Goal: Information Seeking & Learning: Learn about a topic

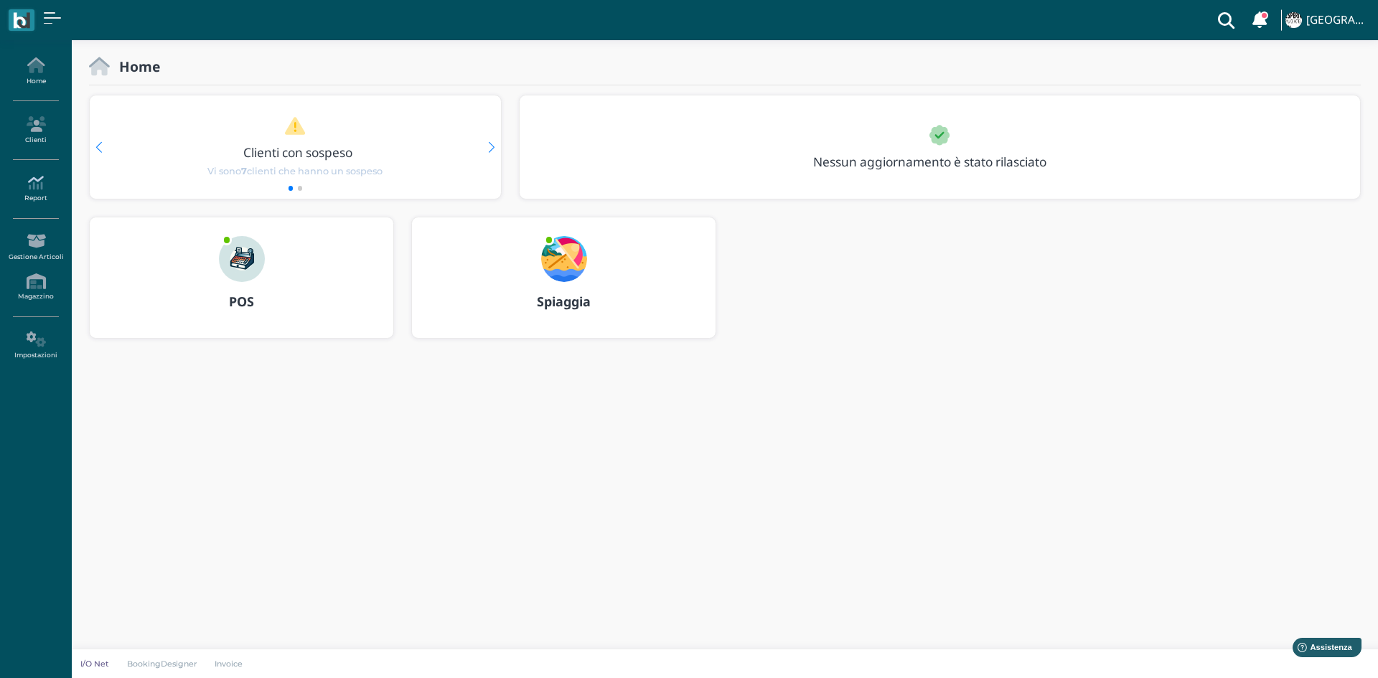
click at [34, 193] on link "Report" at bounding box center [35, 188] width 62 height 39
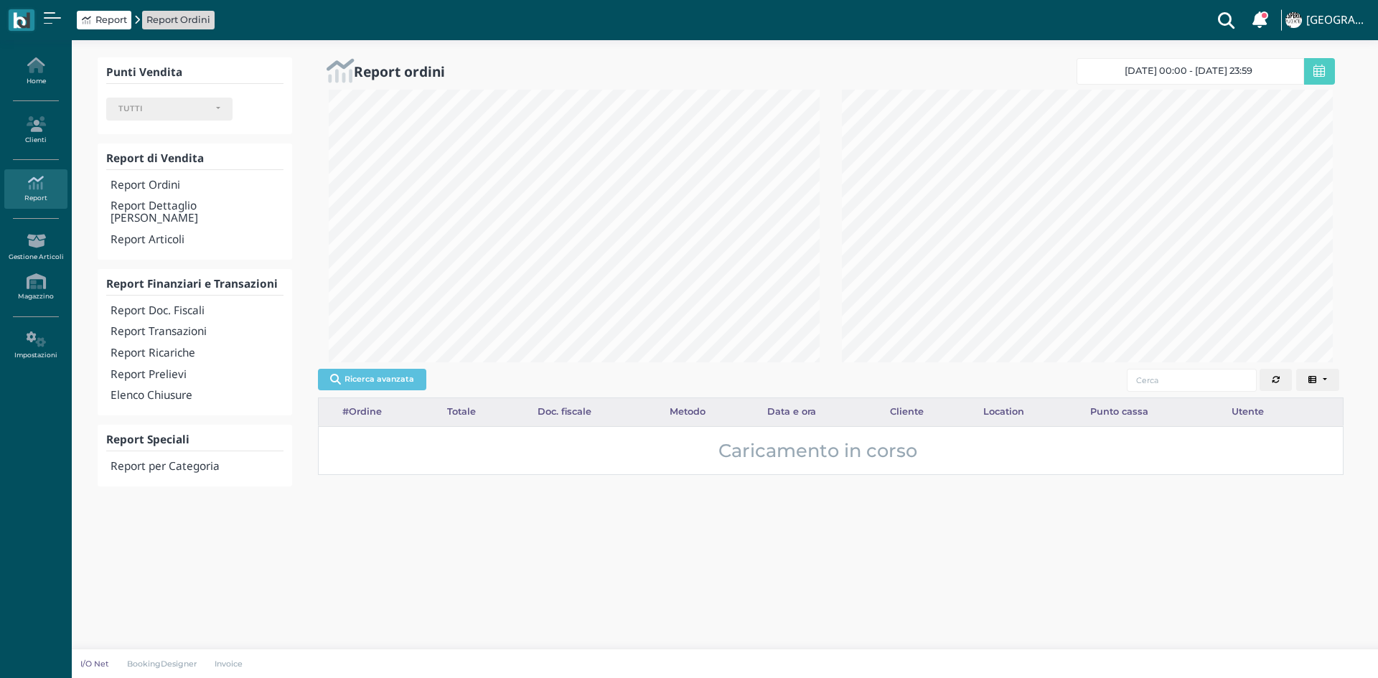
select select
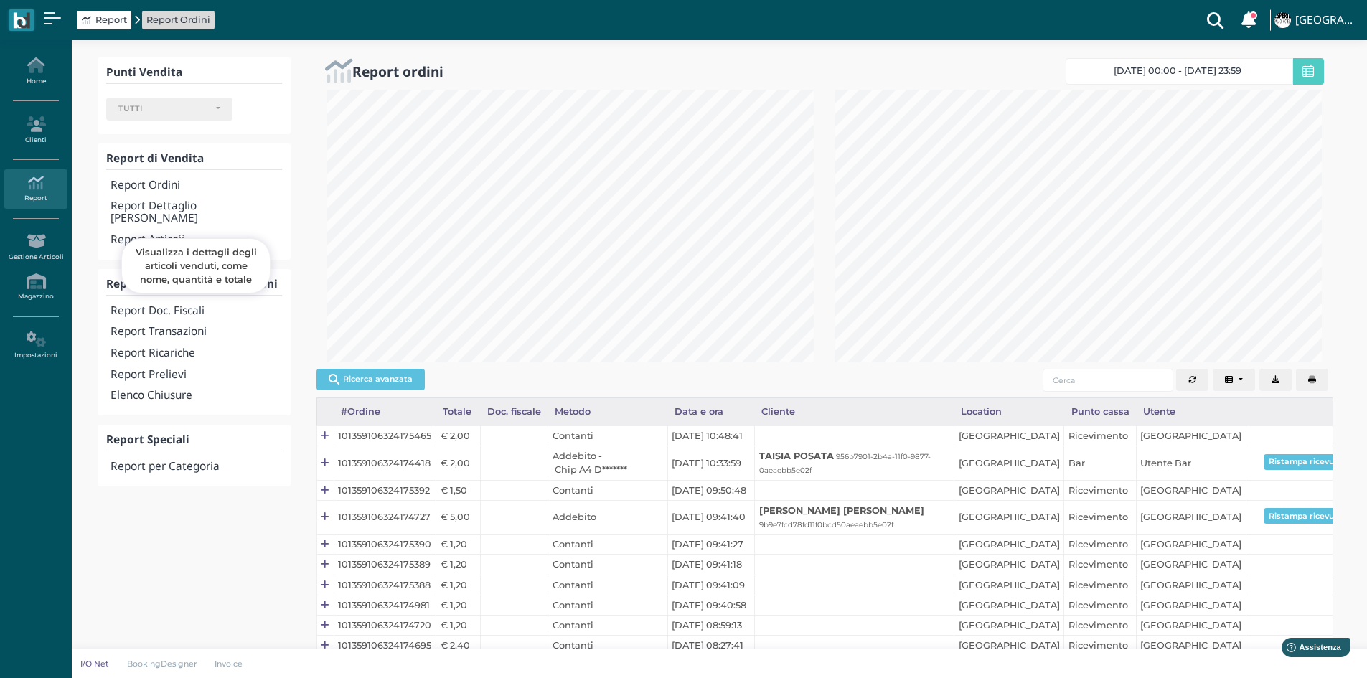
click at [135, 234] on h4 "Report Articoli" at bounding box center [196, 240] width 171 height 12
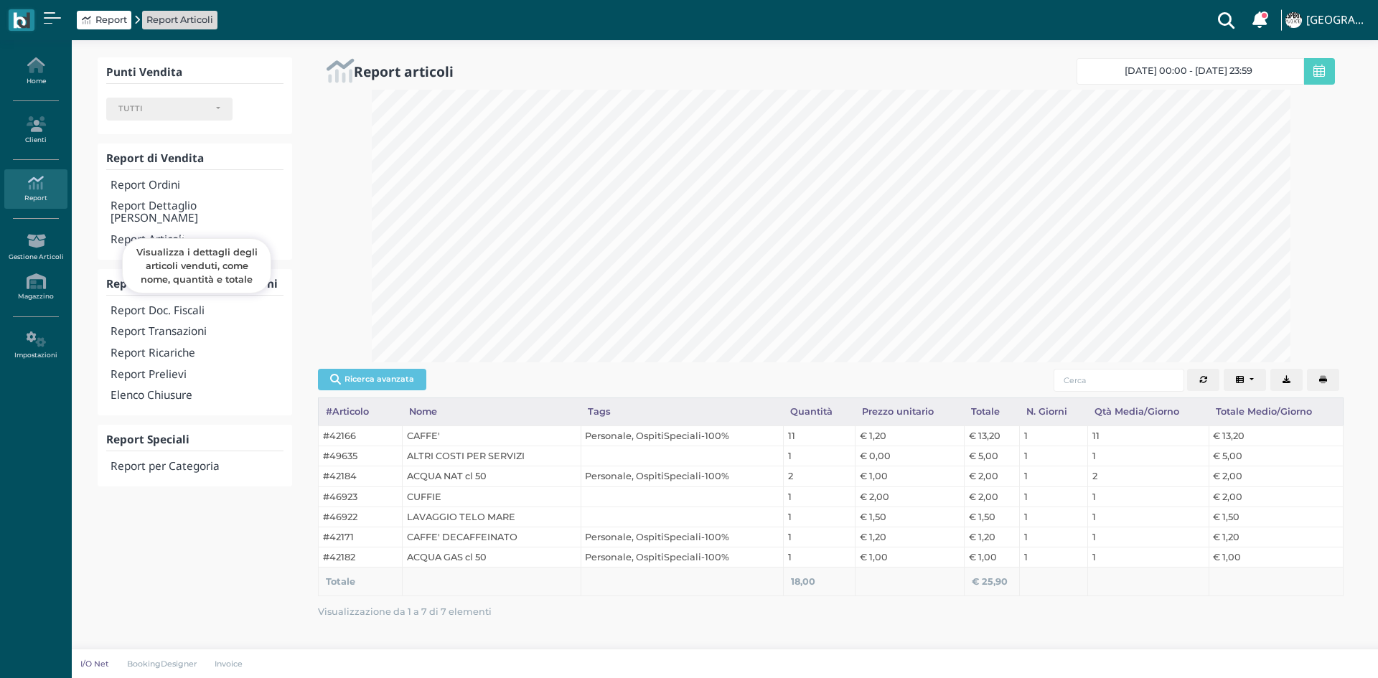
select select
click at [1278, 70] on link "[DATE] 00:00 - [DATE] 23:59" at bounding box center [1191, 71] width 228 height 27
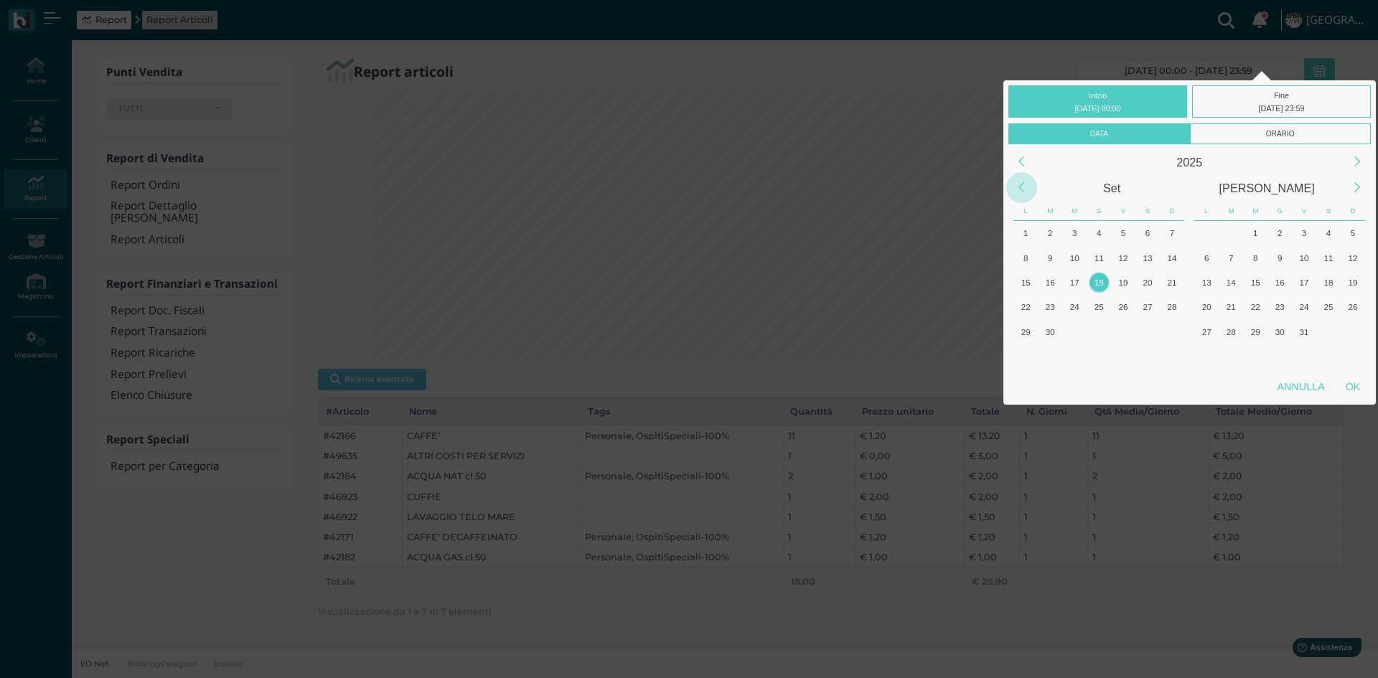
click at [1022, 192] on div "Previous Month" at bounding box center [1021, 187] width 31 height 31
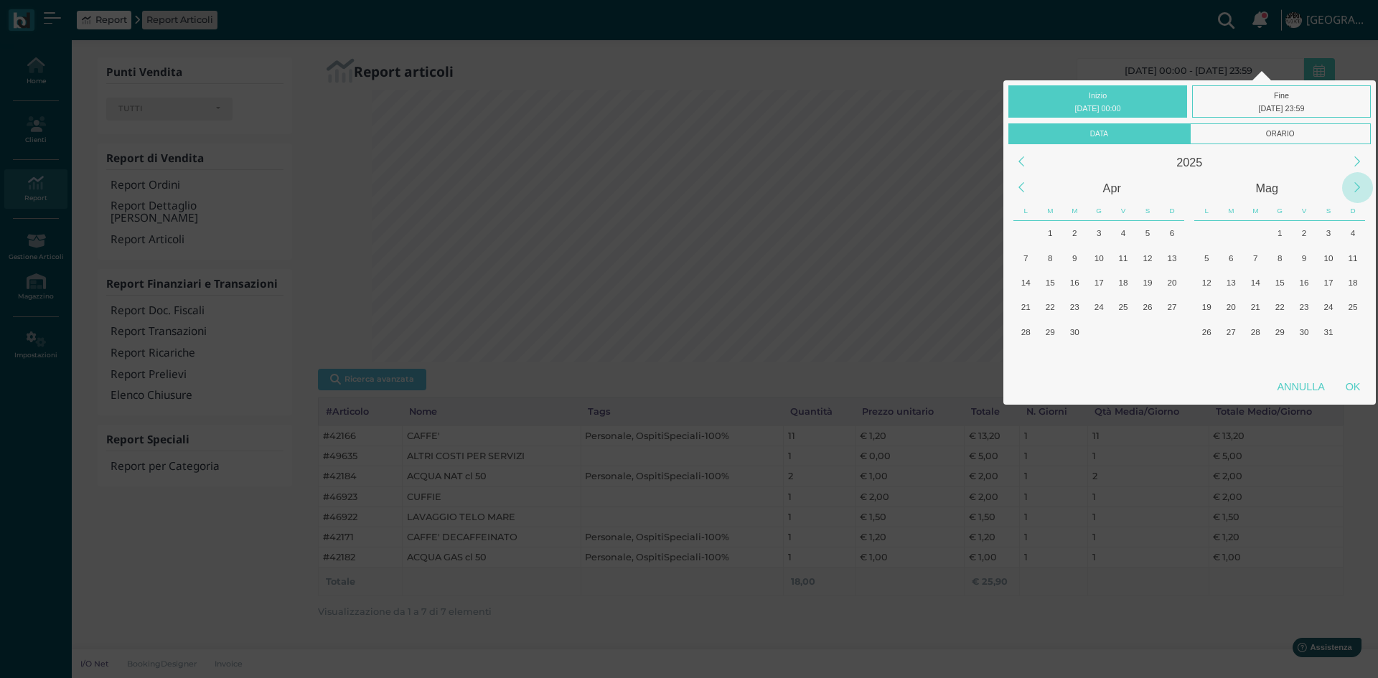
click at [1359, 184] on div "Next Month" at bounding box center [1357, 187] width 31 height 31
click at [1097, 237] on div "1" at bounding box center [1099, 232] width 19 height 19
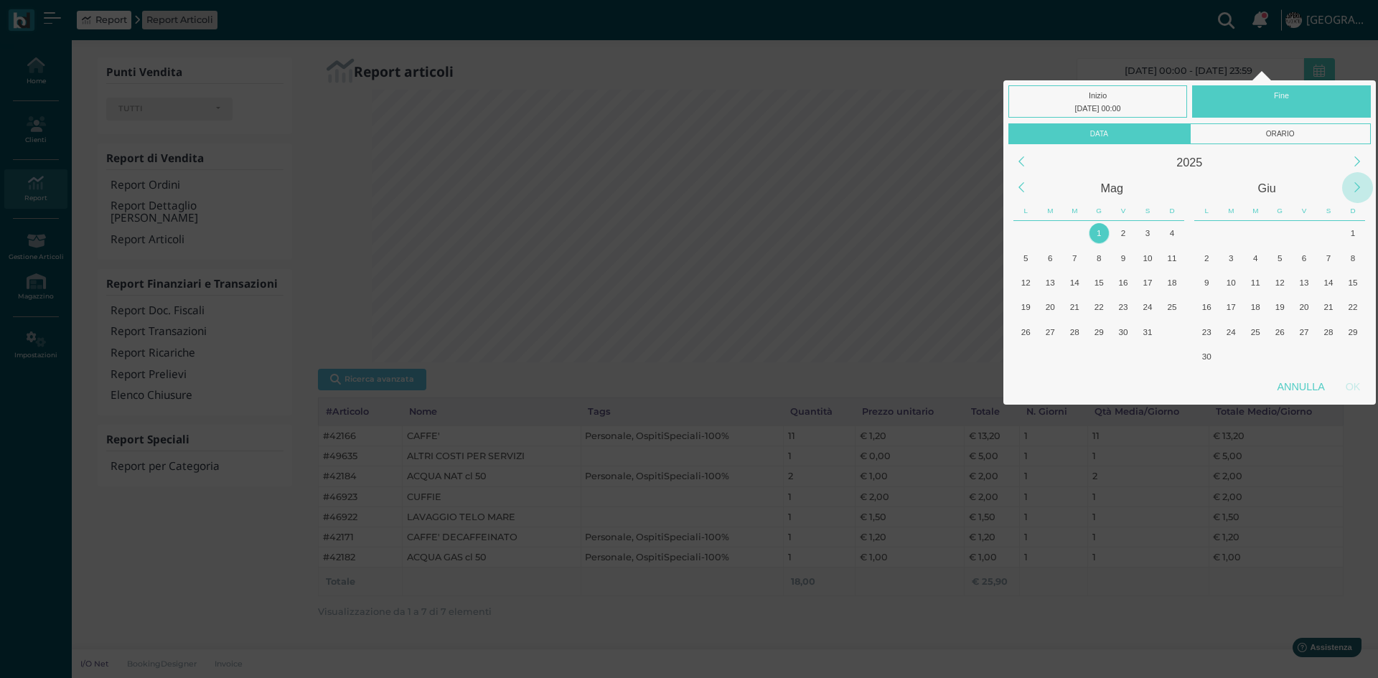
click at [1357, 184] on div "Next Month" at bounding box center [1357, 187] width 31 height 31
click at [1282, 280] on div "18" at bounding box center [1280, 282] width 19 height 19
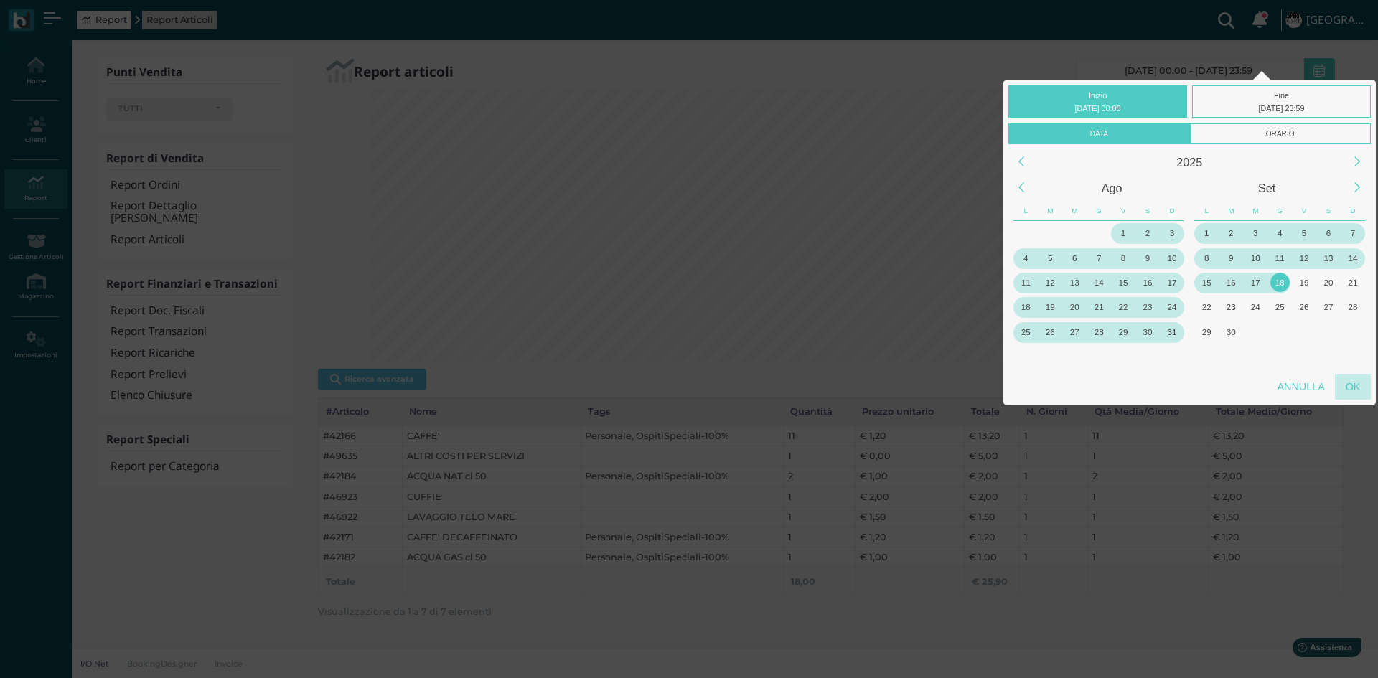
click at [1352, 388] on div "OK" at bounding box center [1353, 387] width 36 height 26
type input "01/05/2025 00:00 - 18/09/2025 23:59"
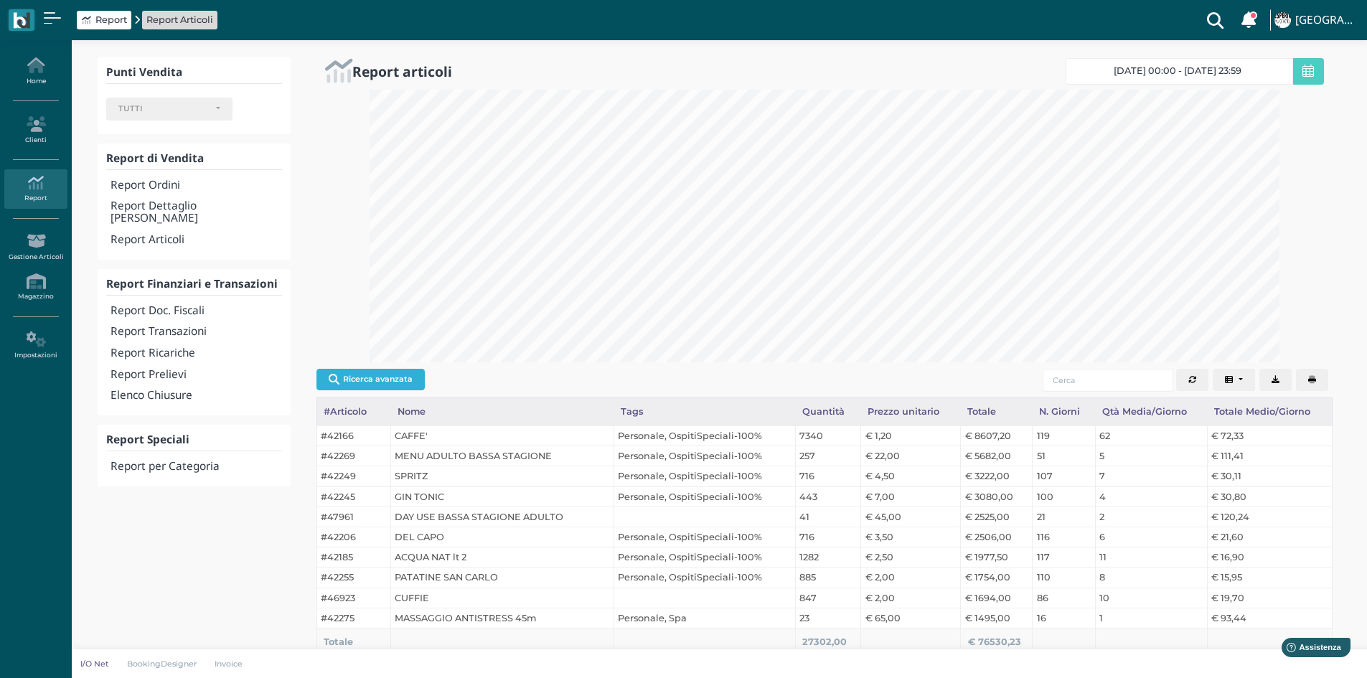
scroll to position [0, 0]
click at [378, 380] on button "Ricerca avanzata" at bounding box center [371, 380] width 108 height 22
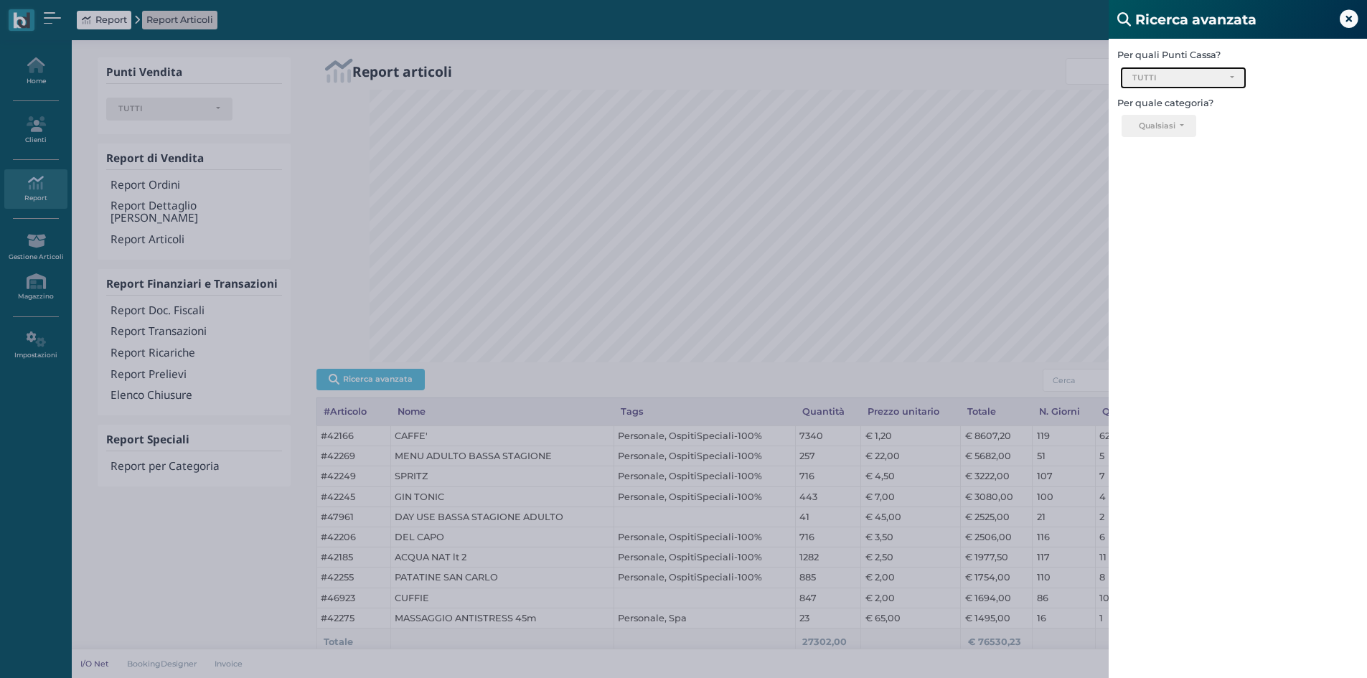
click at [1243, 76] on div "TUTTI" at bounding box center [1183, 78] width 125 height 22
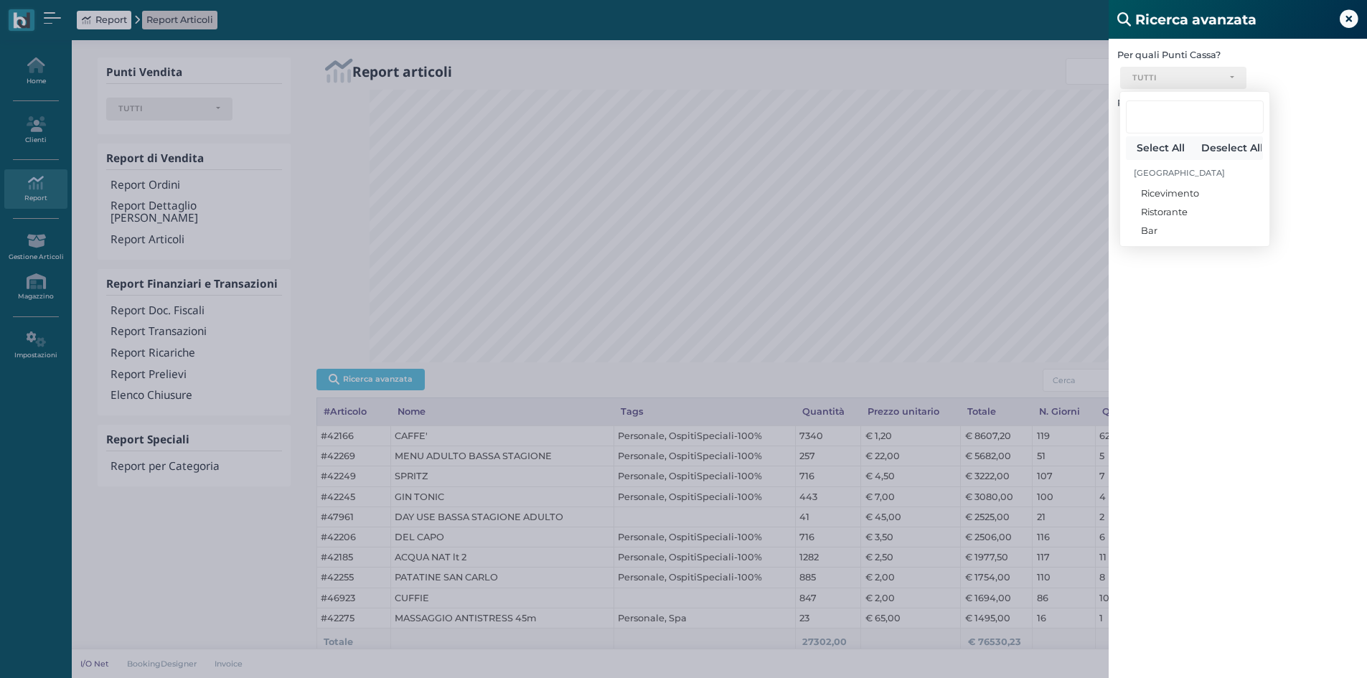
click at [1202, 298] on div "Per quali Punti Cassa? Ricevimento Ristorante Bar TUTTI Select All Deselect All…" at bounding box center [1238, 378] width 258 height 678
click at [1179, 124] on button "Qualsiasi" at bounding box center [1159, 126] width 74 height 23
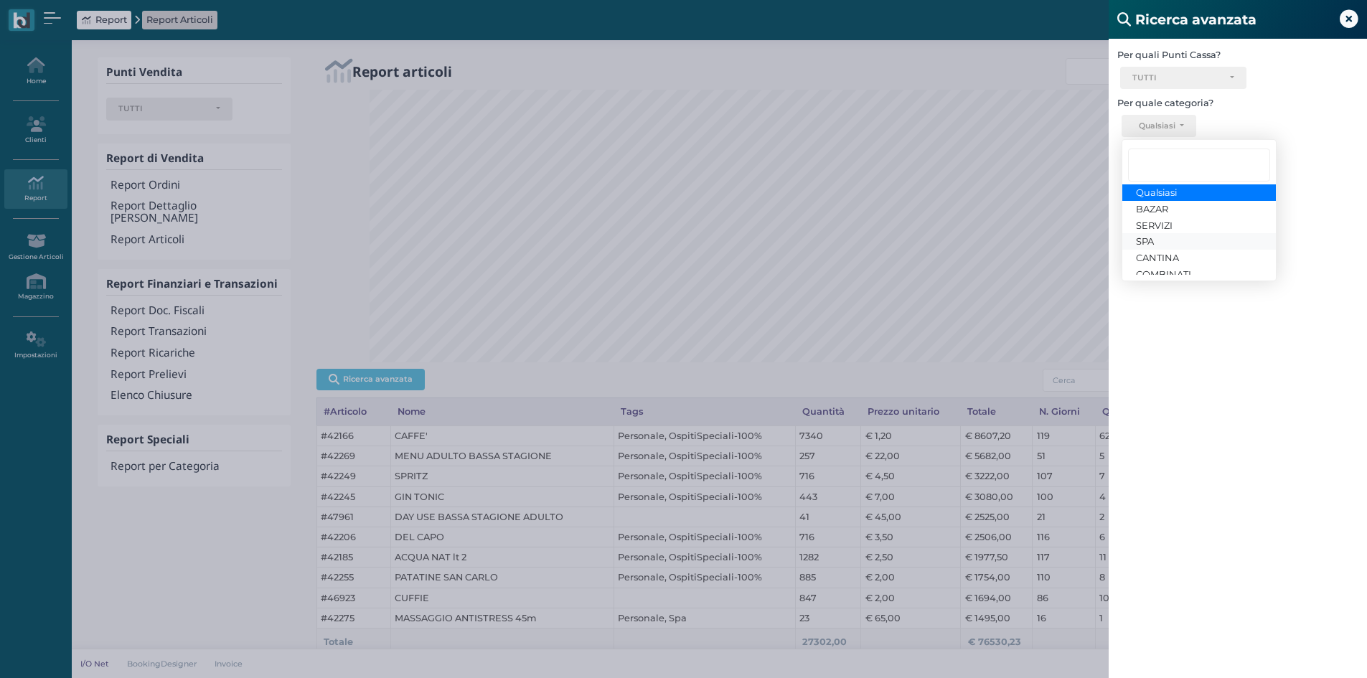
click at [1151, 242] on span "SPA" at bounding box center [1145, 240] width 18 height 11
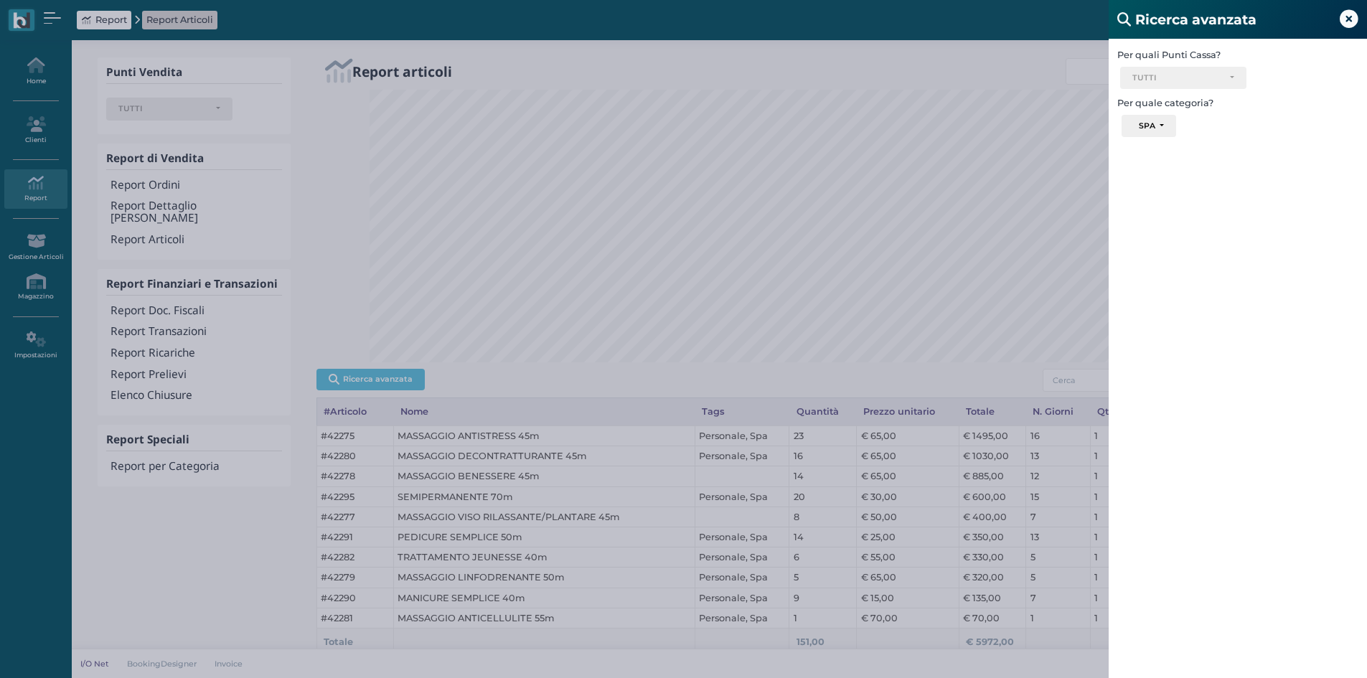
click at [1350, 16] on icon at bounding box center [1349, 19] width 19 height 19
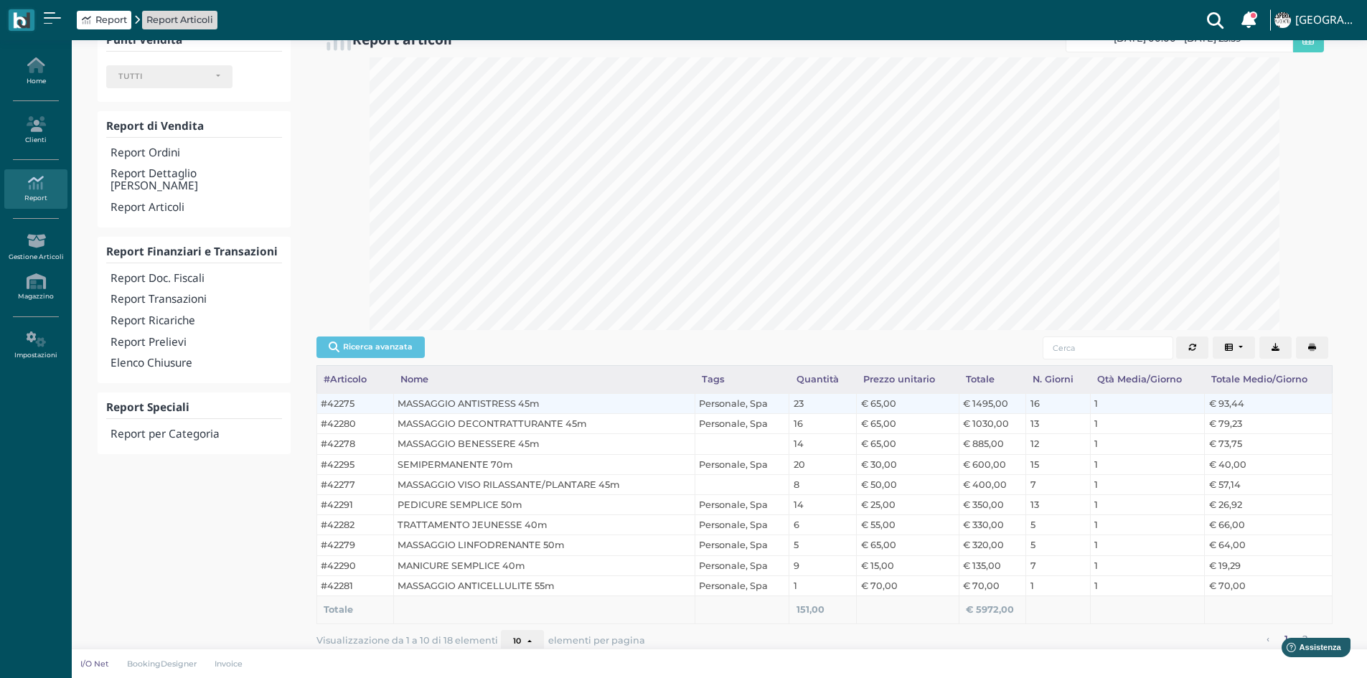
scroll to position [50, 0]
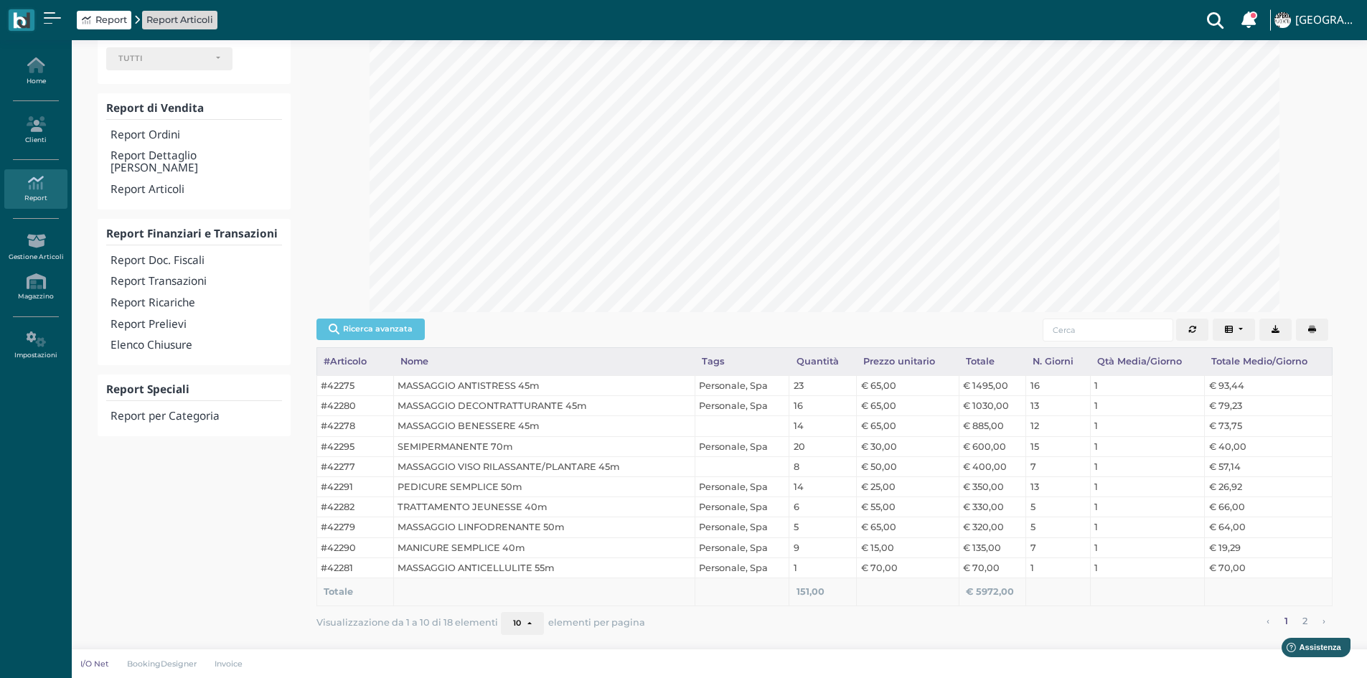
drag, startPoint x: 1056, startPoint y: 499, endPoint x: 1332, endPoint y: 153, distance: 442.4
click at [1318, 148] on div at bounding box center [825, 175] width 1016 height 273
click at [368, 332] on button "Ricerca avanzata" at bounding box center [371, 330] width 108 height 22
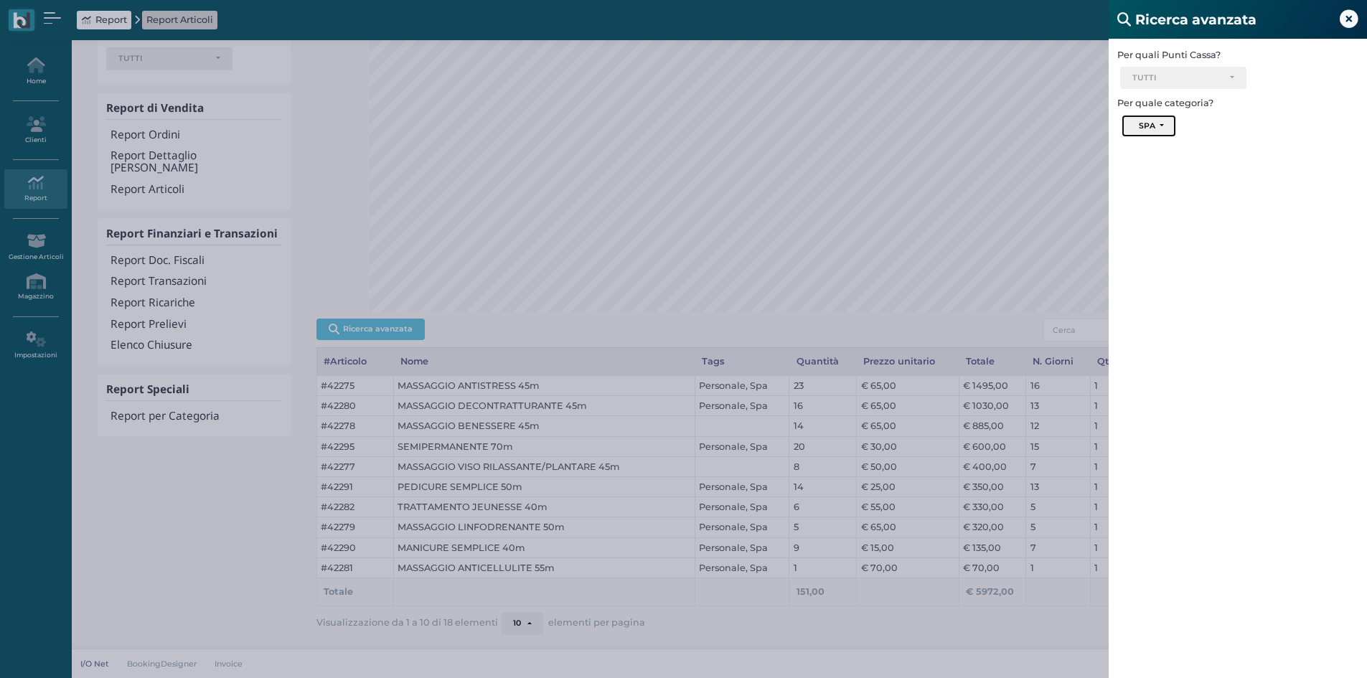
click at [1159, 128] on button "SPA" at bounding box center [1149, 126] width 54 height 23
click at [1176, 240] on span "CANTINA" at bounding box center [1157, 238] width 43 height 11
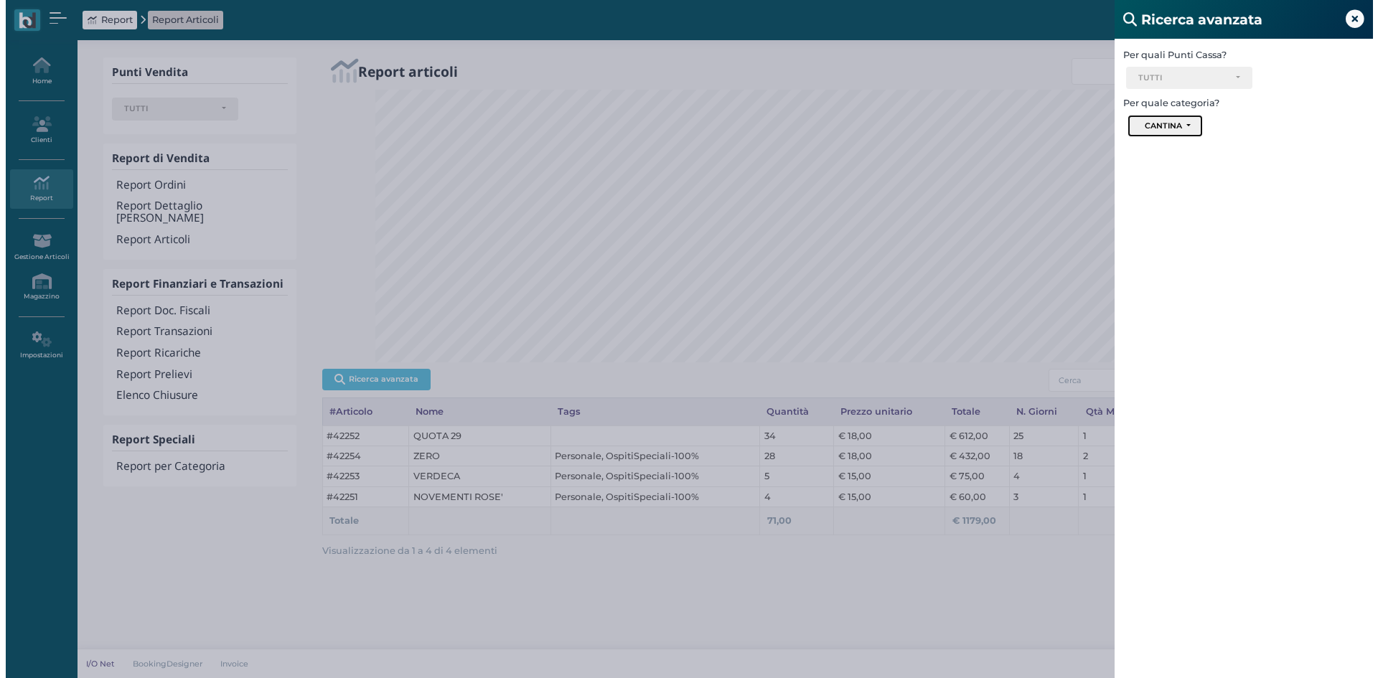
scroll to position [273, 940]
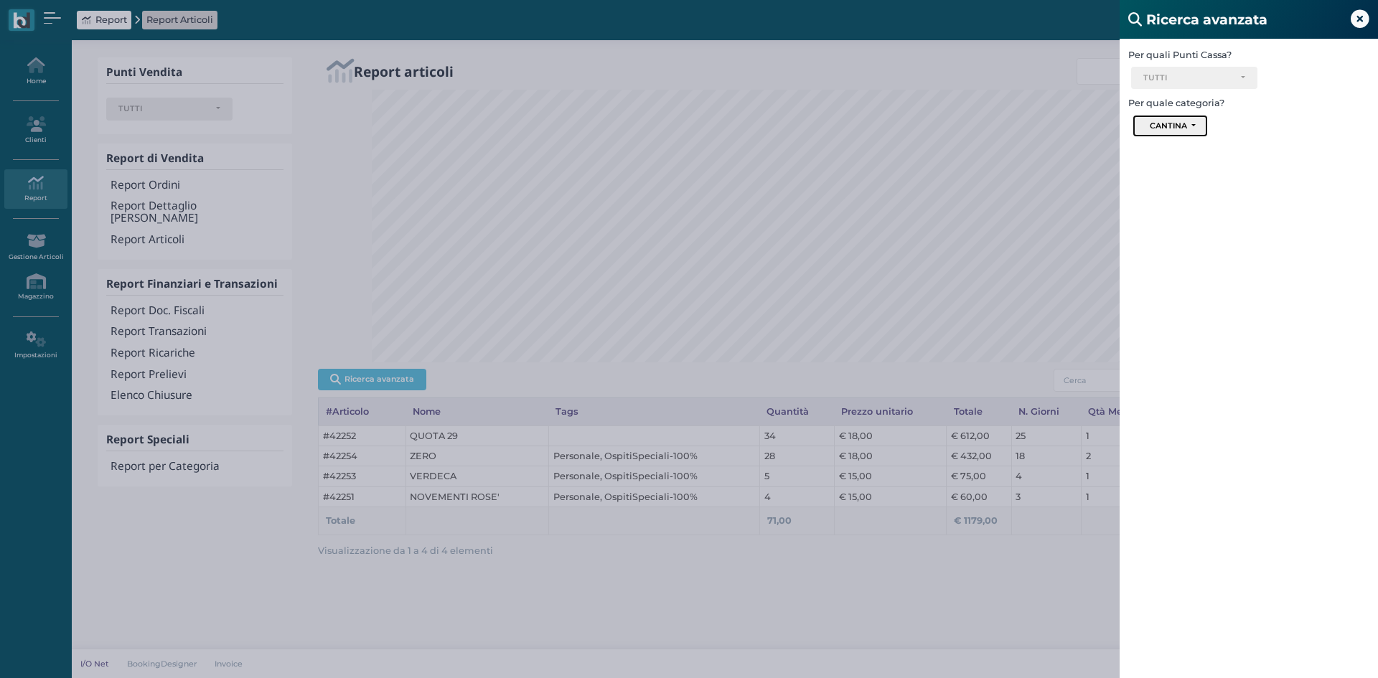
click at [1203, 125] on button "CANTINA" at bounding box center [1170, 126] width 75 height 23
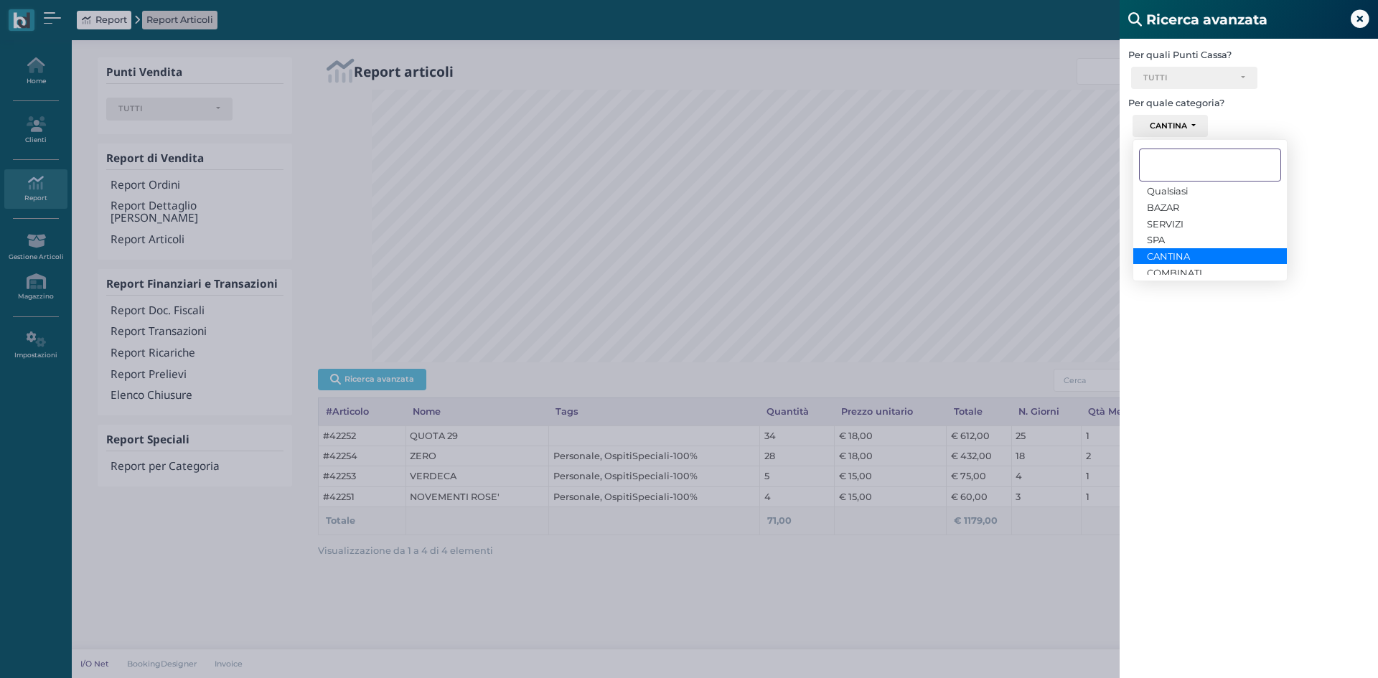
scroll to position [0, 0]
click at [1222, 390] on div "Per quali Punti Cassa? Ricevimento Ristorante Bar TUTTI Select All Deselect All…" at bounding box center [1249, 378] width 258 height 678
click at [1378, 3] on div "Ricerca avanzata" at bounding box center [1249, 19] width 258 height 39
click at [1365, 14] on icon at bounding box center [1360, 19] width 19 height 19
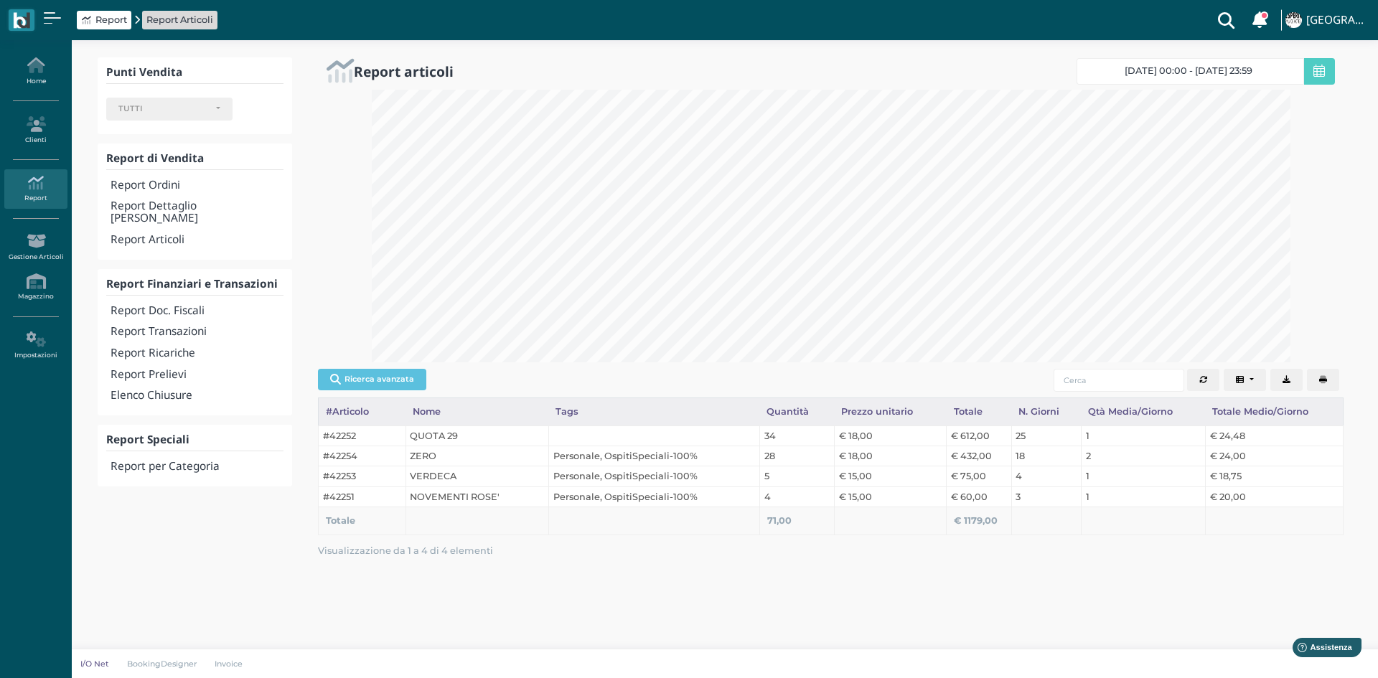
scroll to position [273, 940]
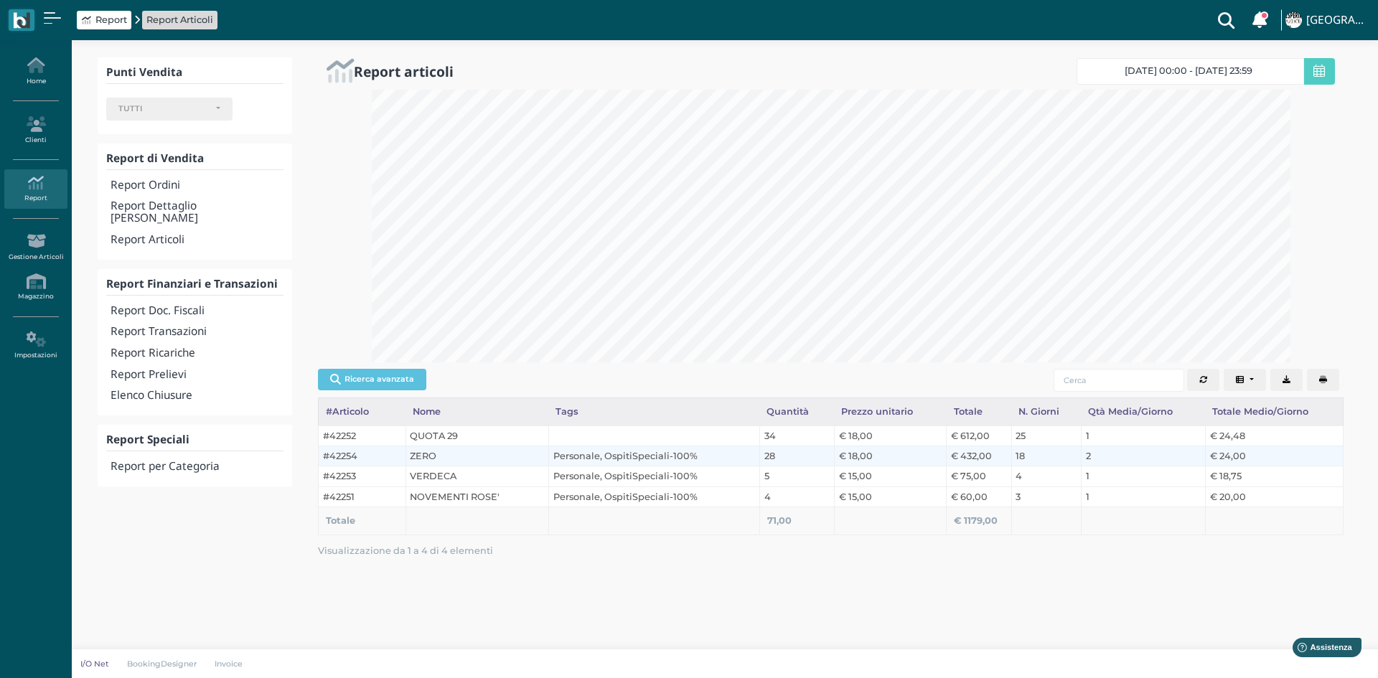
click at [635, 456] on td "Personale, OspitiSpeciali-100%" at bounding box center [654, 456] width 211 height 20
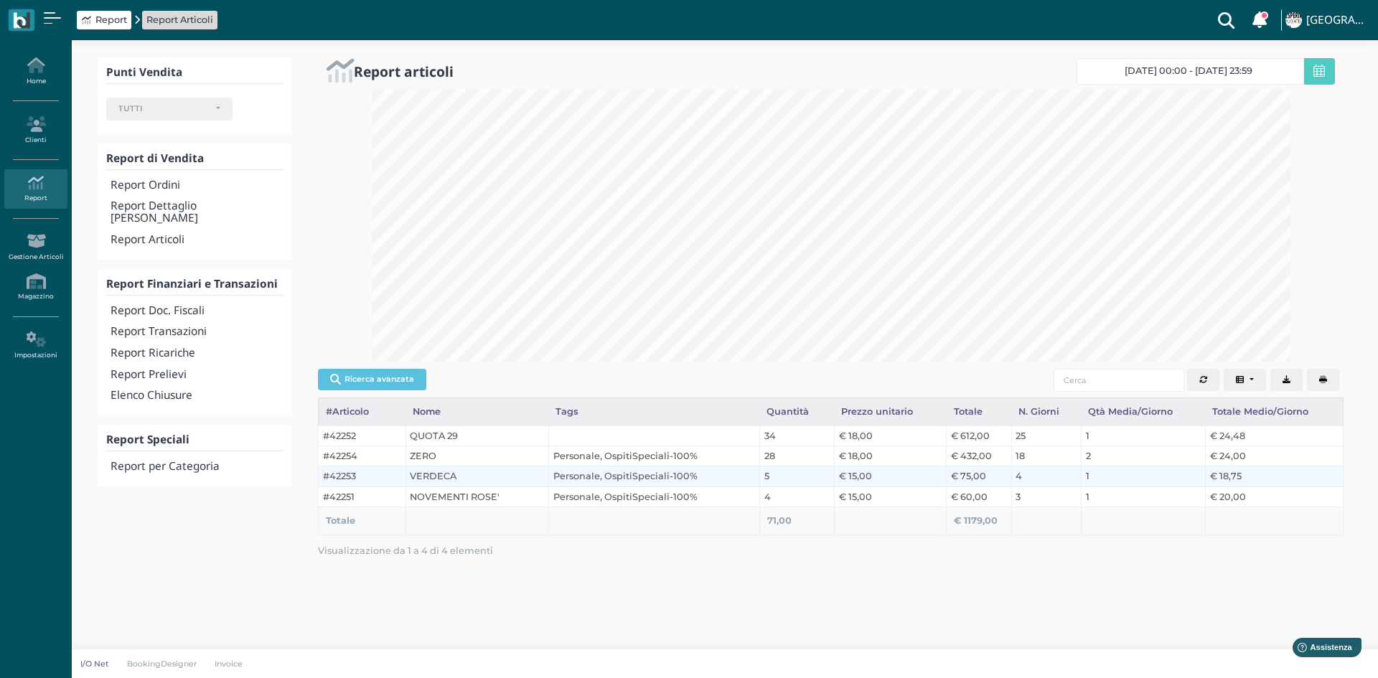
click at [775, 476] on td "5" at bounding box center [797, 477] width 75 height 20
click at [369, 367] on div "Ricerca avanzata #Articolo Nome Tags Quantità Prezzo unitario Totale N. Giorni …" at bounding box center [831, 380] width 1026 height 34
click at [366, 380] on button "Ricerca avanzata" at bounding box center [372, 380] width 108 height 22
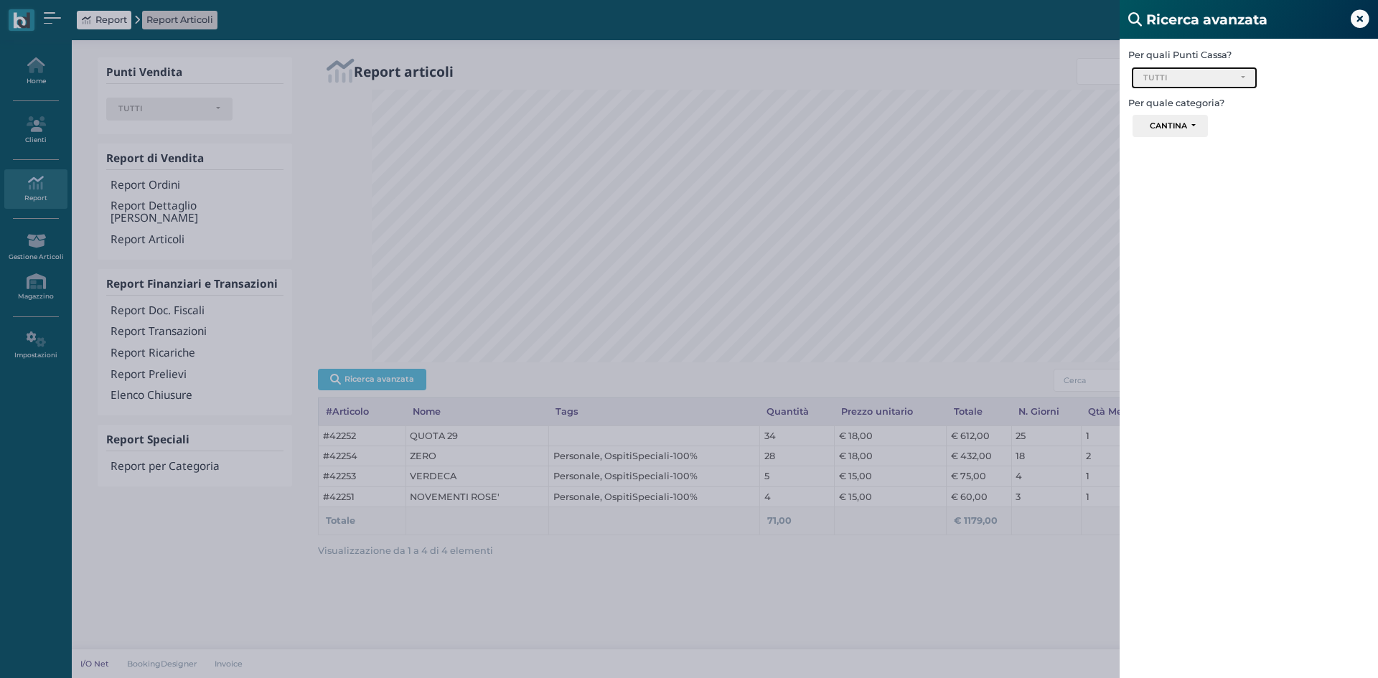
click at [1169, 80] on div "TUTTI" at bounding box center [1189, 78] width 90 height 10
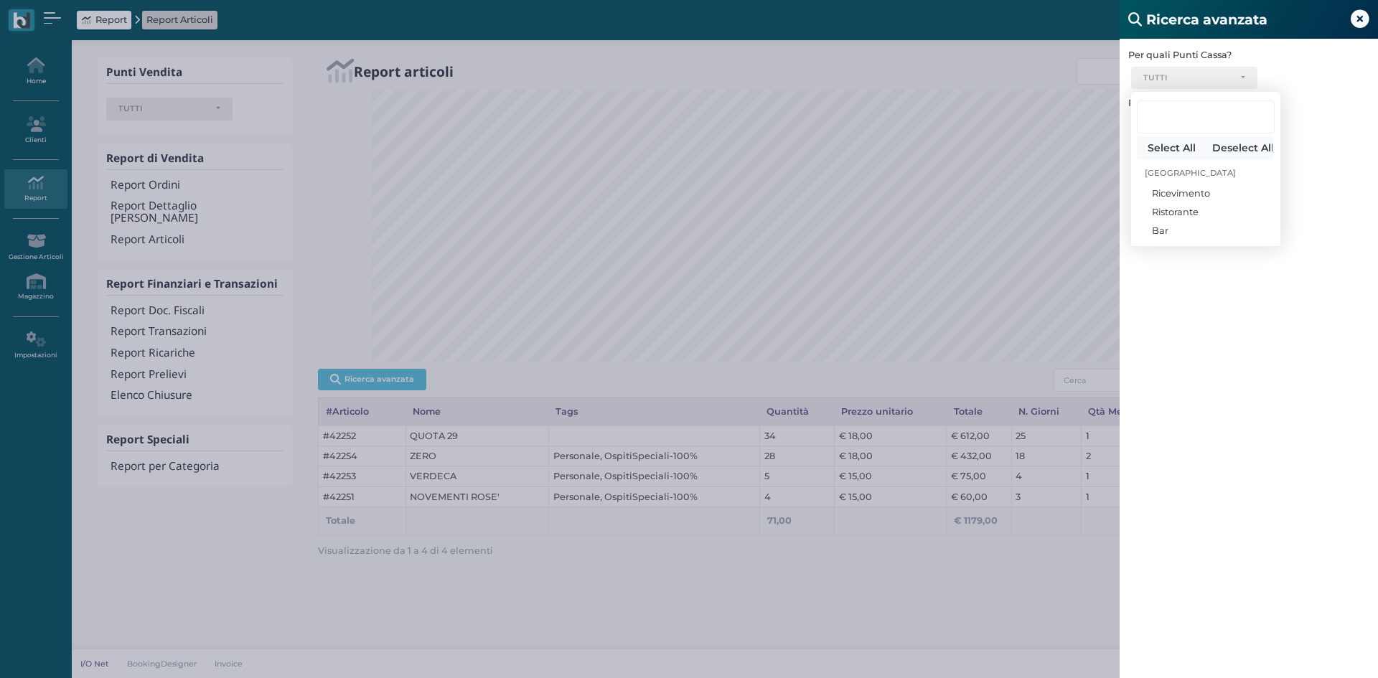
drag, startPoint x: 1194, startPoint y: 309, endPoint x: 1185, endPoint y: 291, distance: 20.6
click at [1194, 309] on div "Per quali Punti Cassa? Ricevimento Ristorante Bar TUTTI Select All Deselect All…" at bounding box center [1249, 378] width 258 height 678
click at [1151, 121] on div "CANTINA" at bounding box center [1168, 126] width 37 height 10
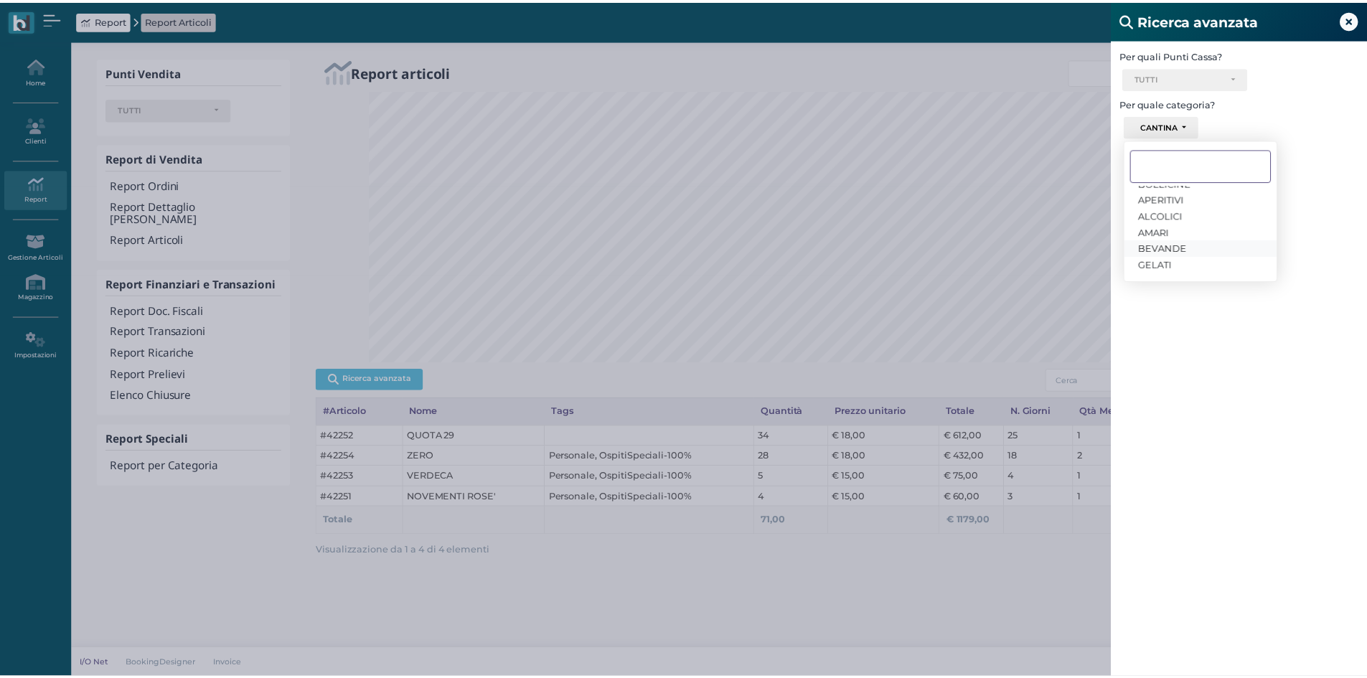
scroll to position [152, 0]
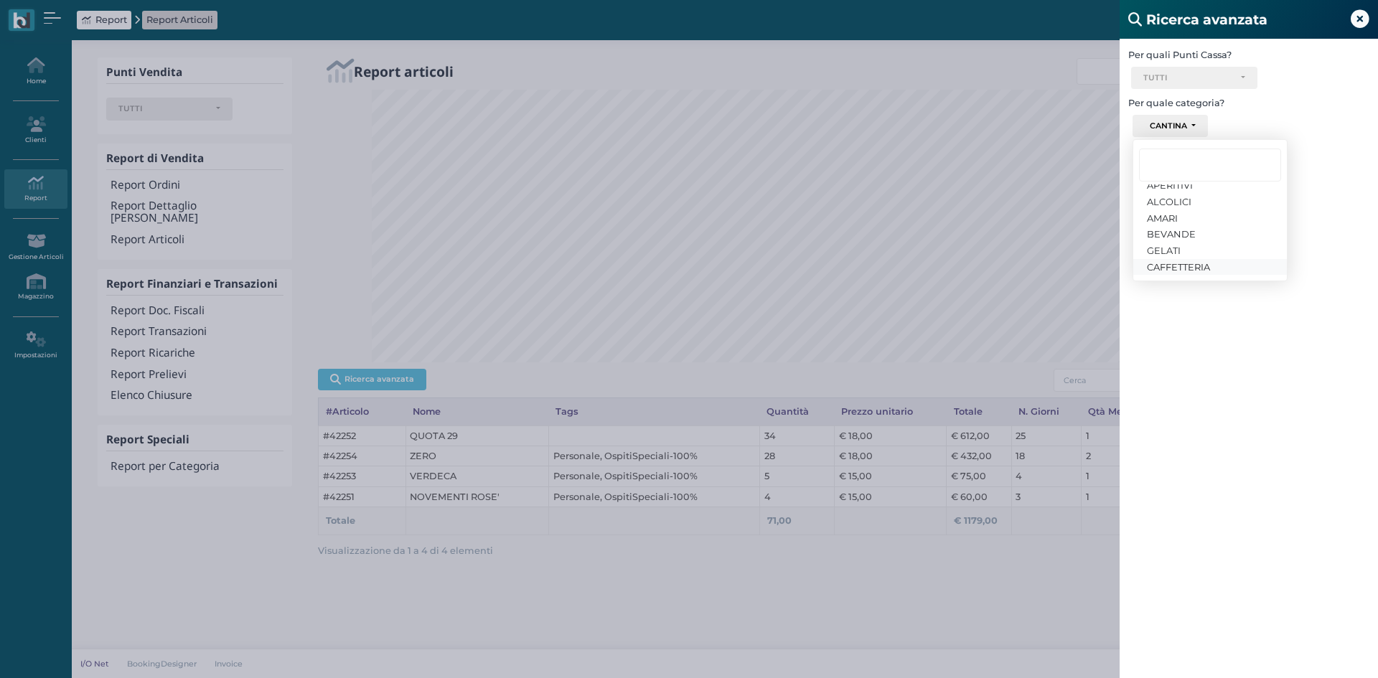
click at [1169, 265] on span "CAFFETTERIA" at bounding box center [1178, 266] width 63 height 11
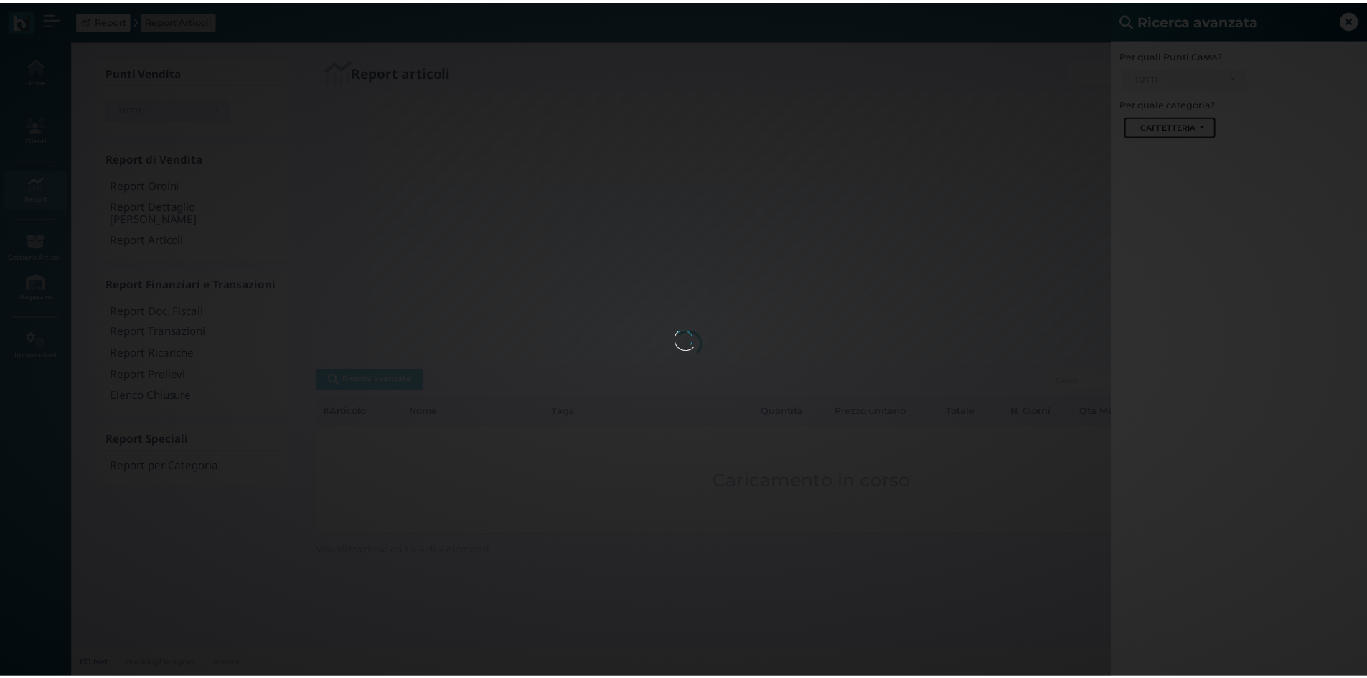
scroll to position [717572, 716913]
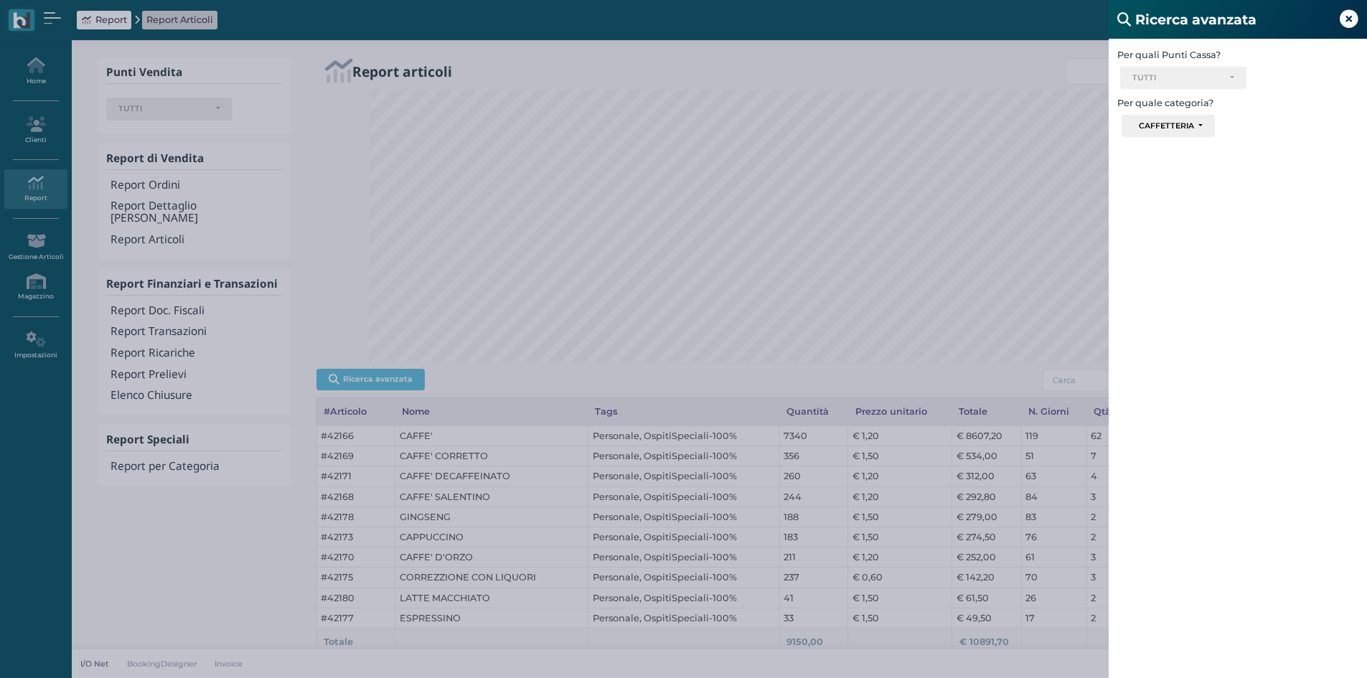
click at [1347, 24] on icon at bounding box center [1349, 19] width 19 height 19
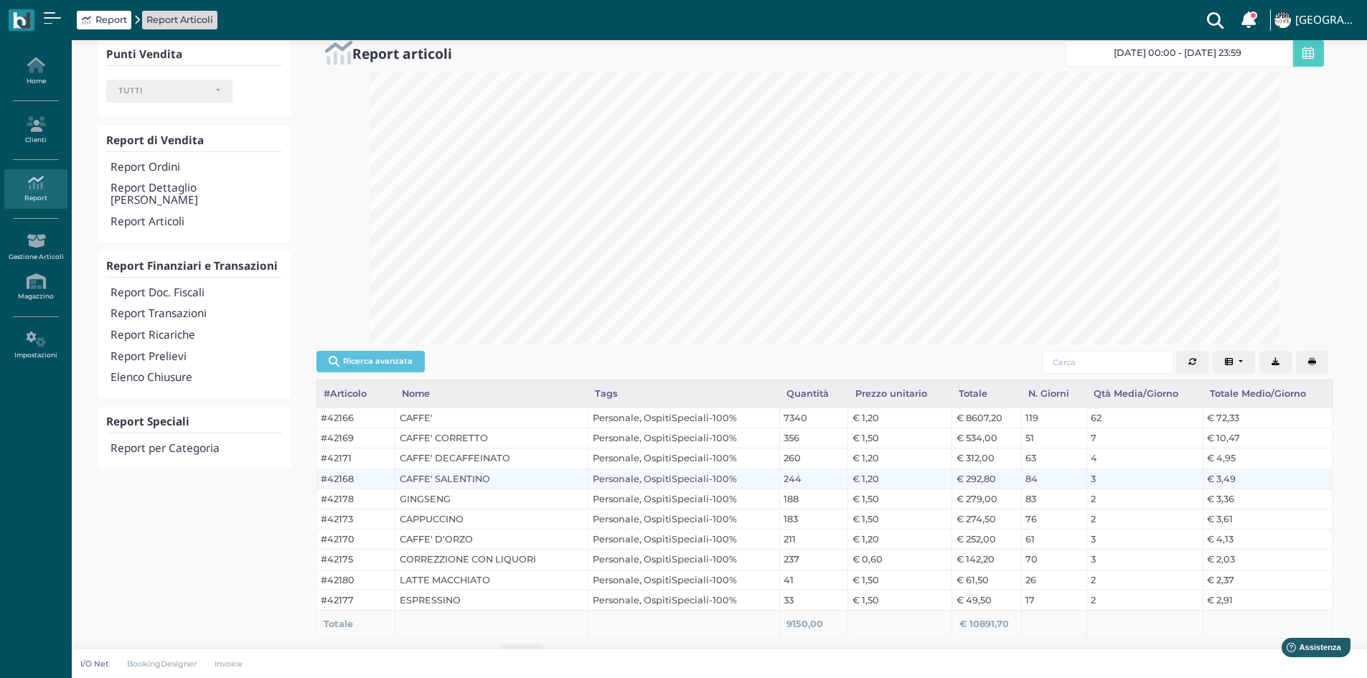
scroll to position [50, 0]
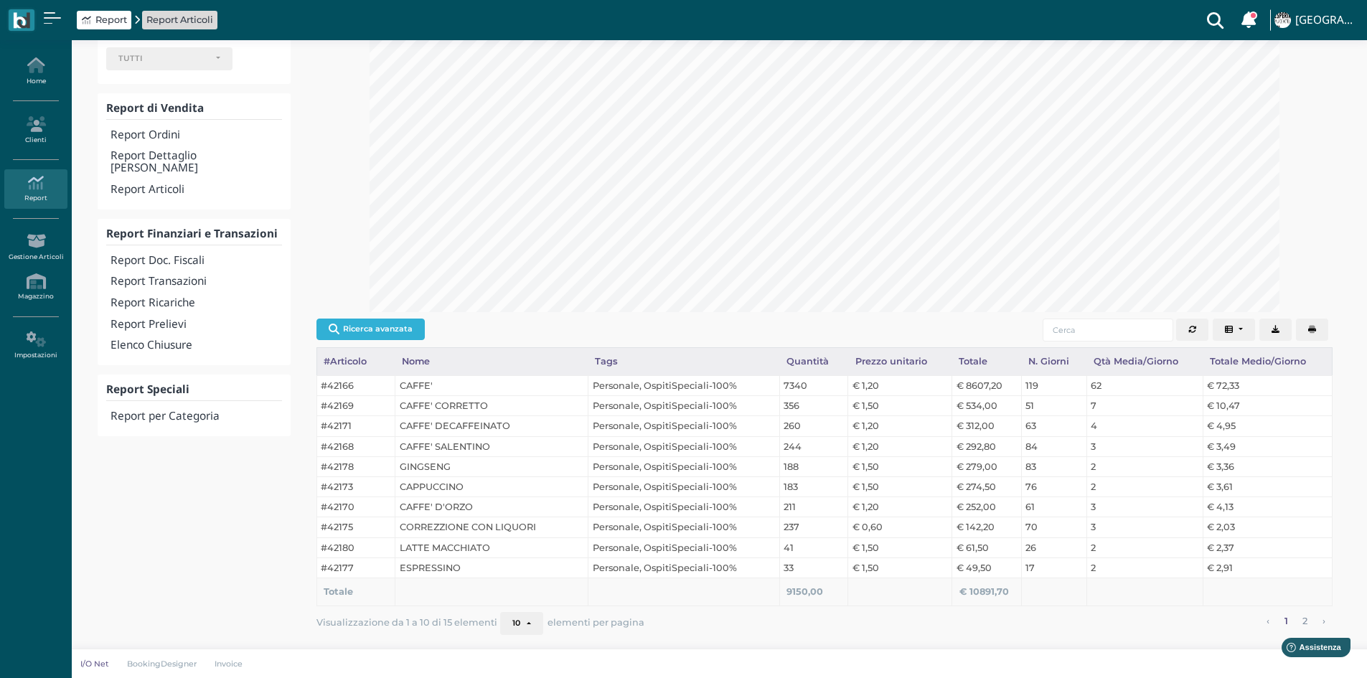
click at [377, 329] on button "Ricerca avanzata" at bounding box center [371, 330] width 108 height 22
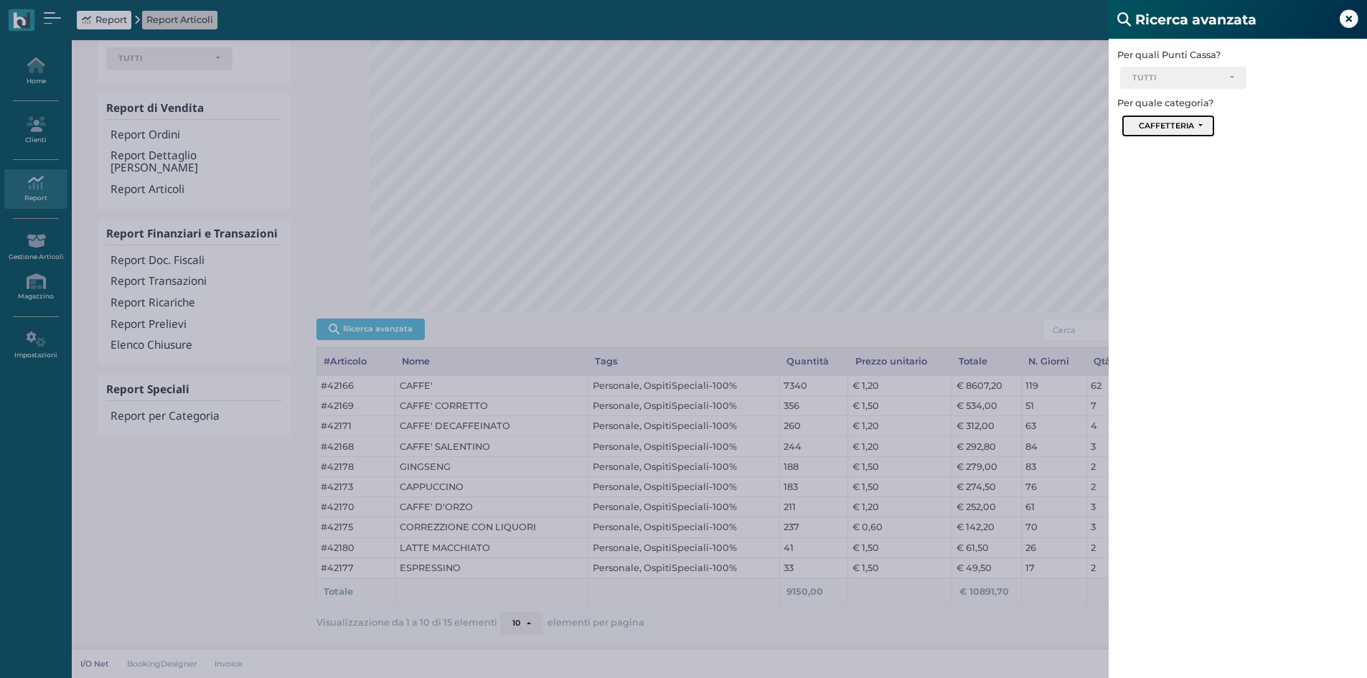
click at [1146, 137] on button "CAFFETTERIA" at bounding box center [1168, 126] width 93 height 23
click at [1158, 214] on span "AMARI" at bounding box center [1151, 217] width 31 height 11
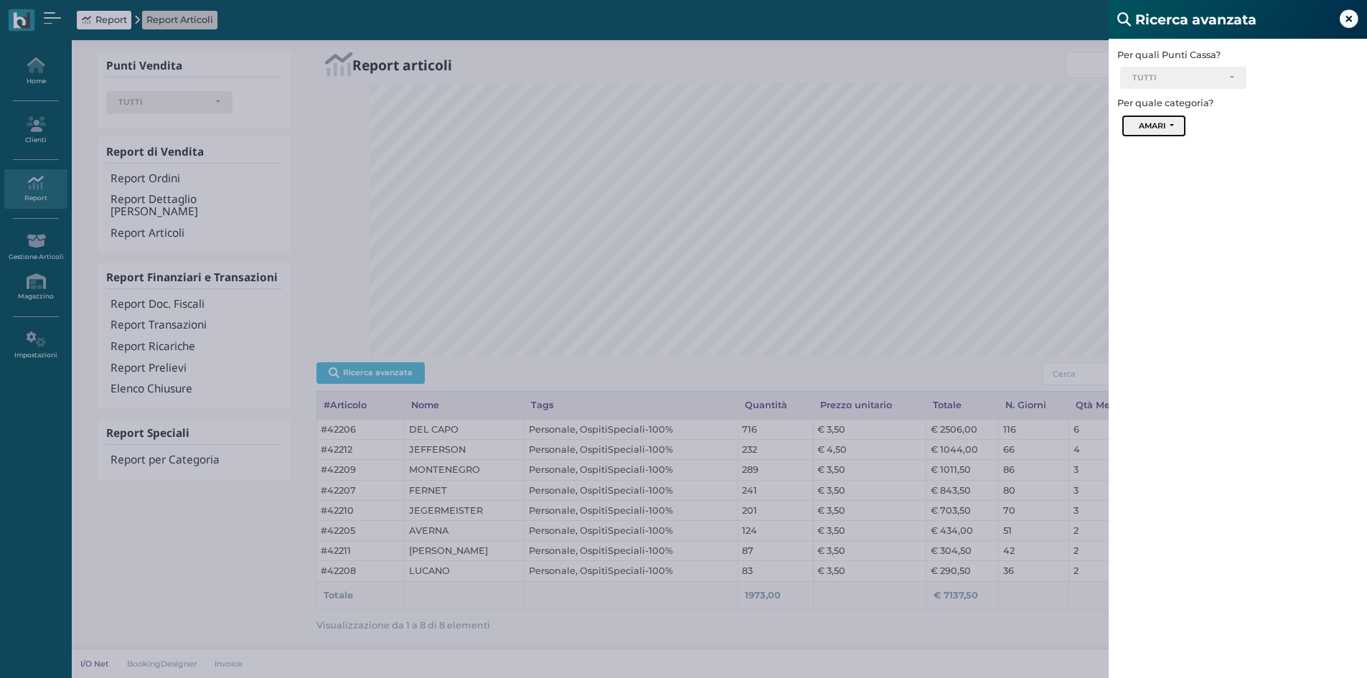
scroll to position [6, 0]
click at [1350, 20] on icon at bounding box center [1349, 19] width 19 height 19
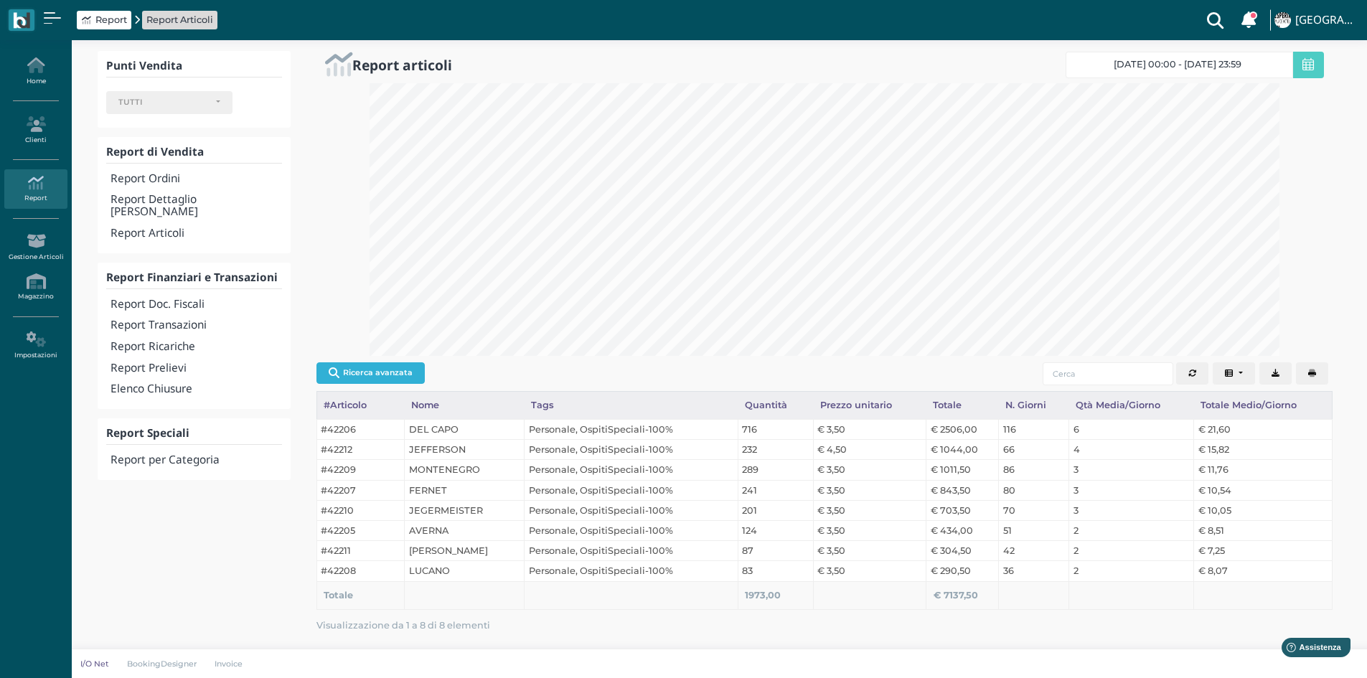
click at [358, 371] on button "Ricerca avanzata" at bounding box center [371, 374] width 108 height 22
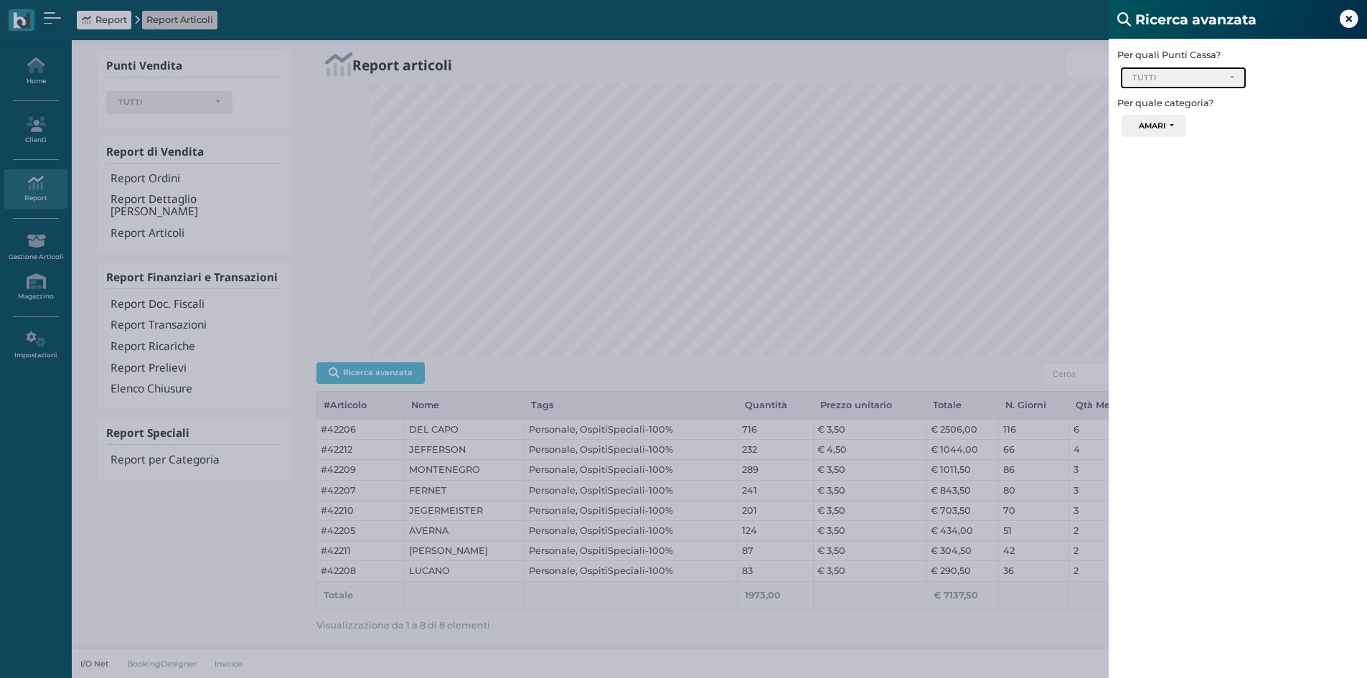
click at [1226, 75] on div "TUTTI" at bounding box center [1184, 78] width 102 height 10
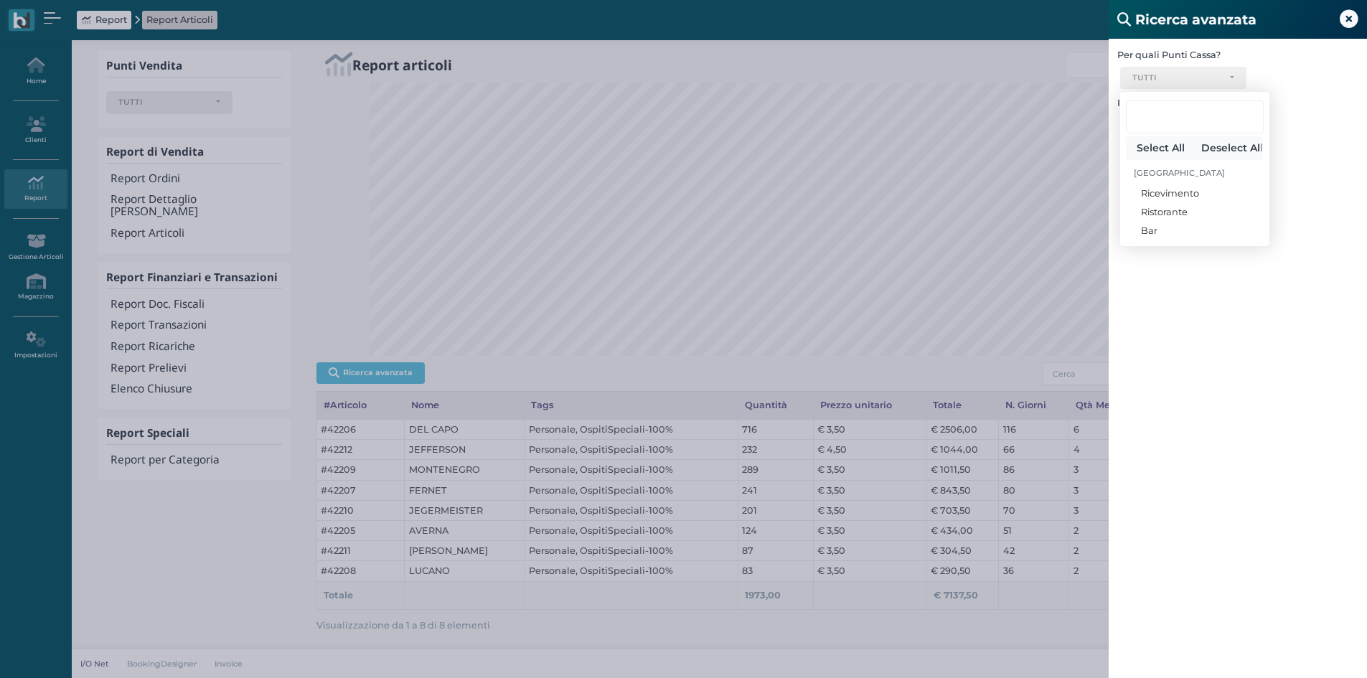
drag, startPoint x: 1315, startPoint y: 416, endPoint x: 1200, endPoint y: 197, distance: 247.6
click at [1312, 412] on div "Per quali Punti Cassa? Ricevimento Ristorante Bar TUTTI Select All Deselect All…" at bounding box center [1238, 378] width 258 height 678
click at [1163, 123] on div "AMARI" at bounding box center [1152, 126] width 27 height 10
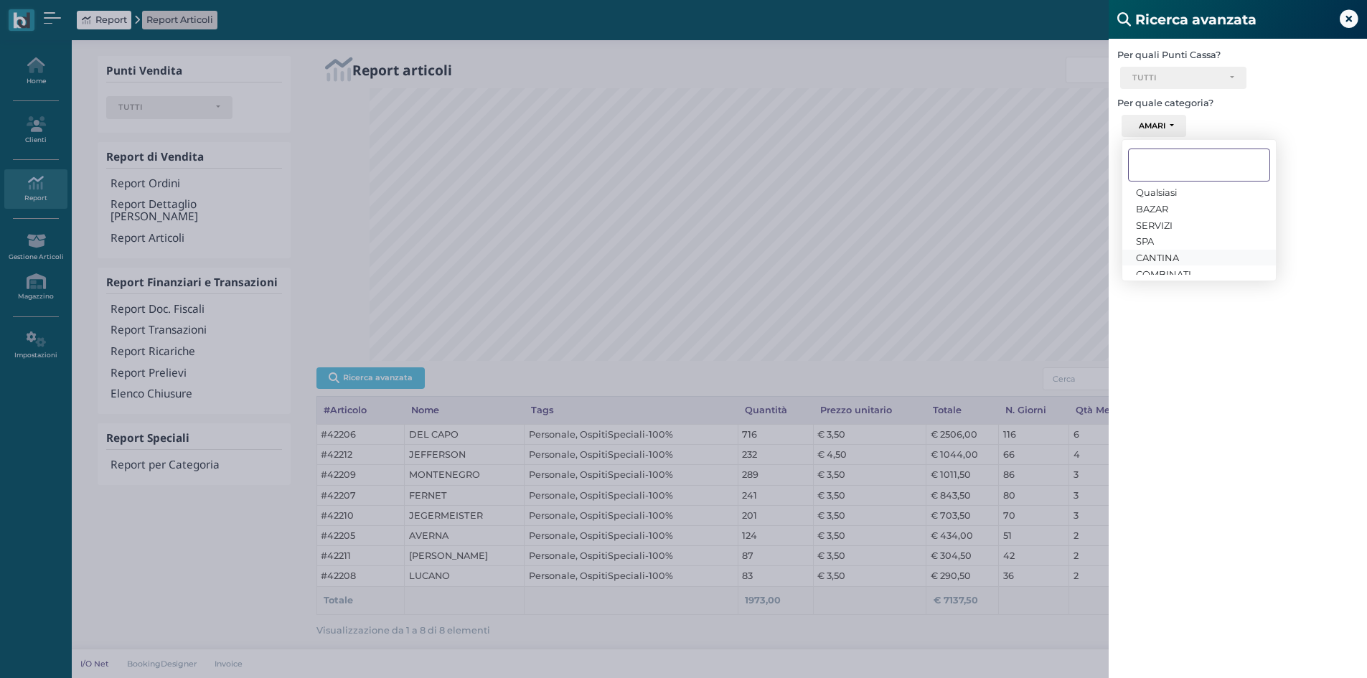
scroll to position [0, 0]
click at [1147, 226] on span "SERVIZI" at bounding box center [1154, 224] width 37 height 11
select select "1724"
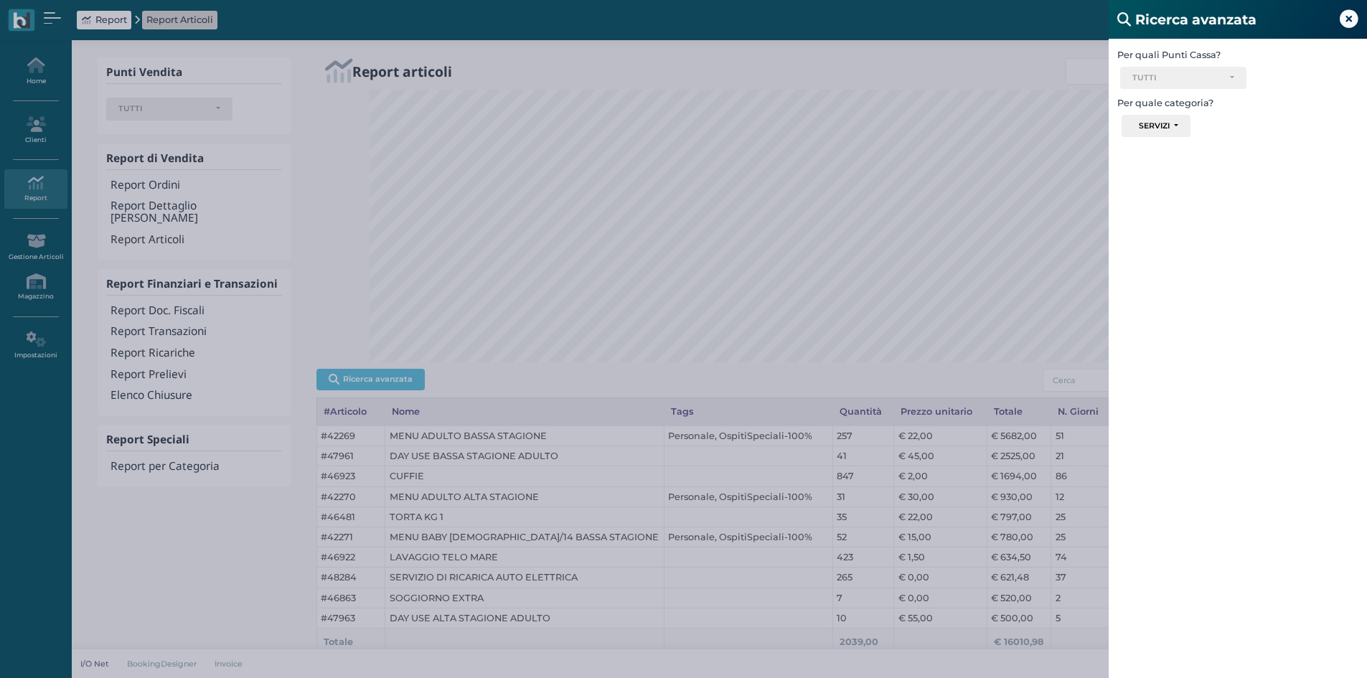
click at [1350, 27] on icon at bounding box center [1349, 19] width 19 height 19
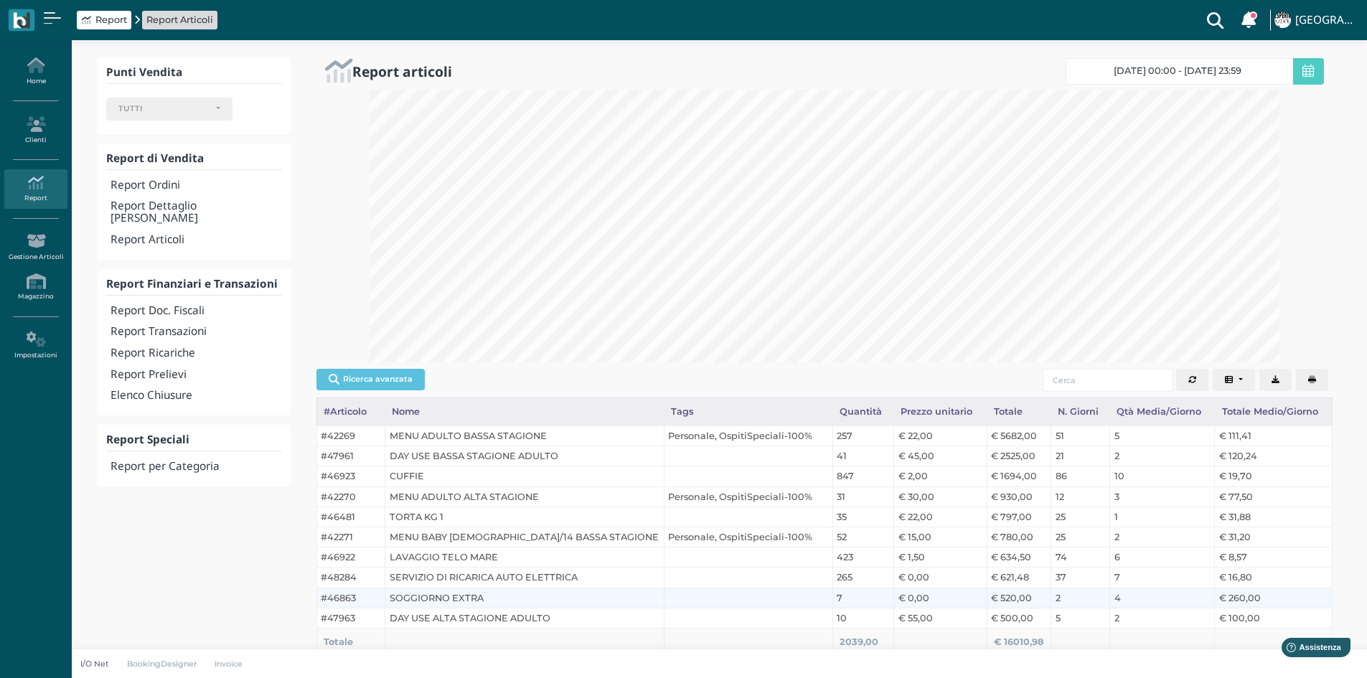
scroll to position [50, 0]
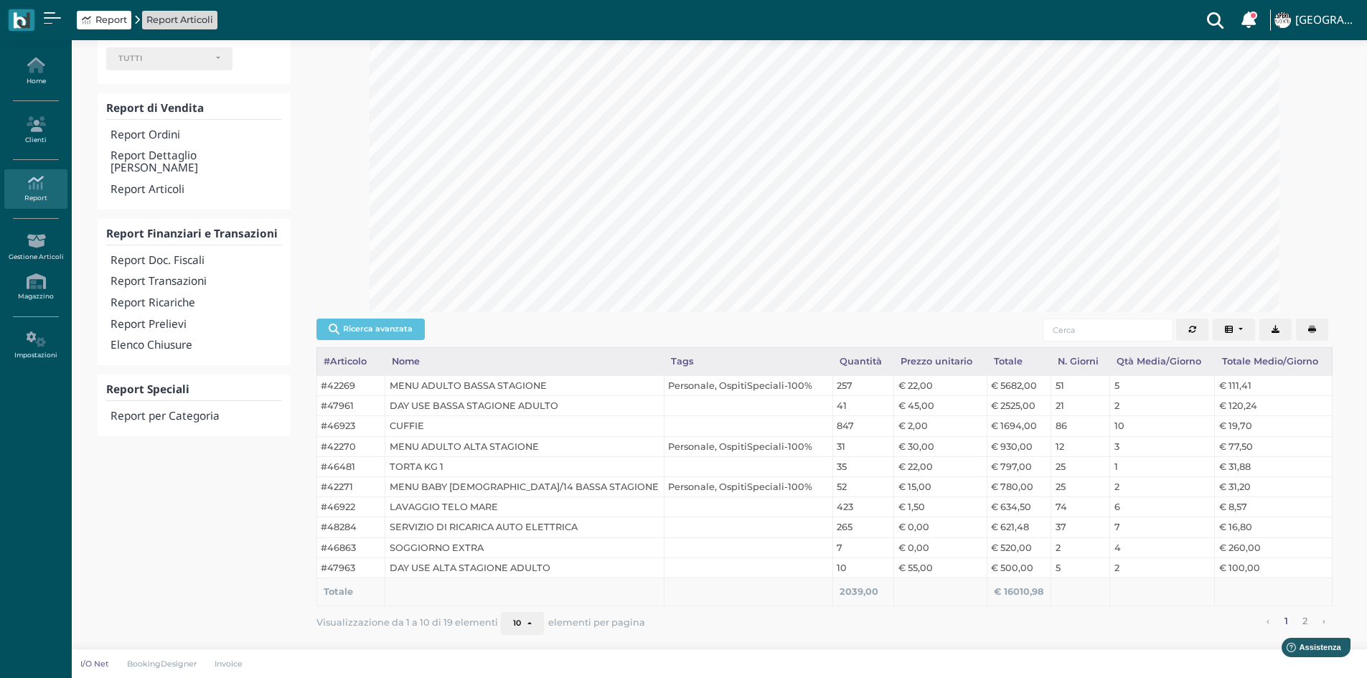
click at [530, 627] on button "10" at bounding box center [522, 623] width 43 height 23
click at [517, 596] on link "25" at bounding box center [547, 598] width 90 height 19
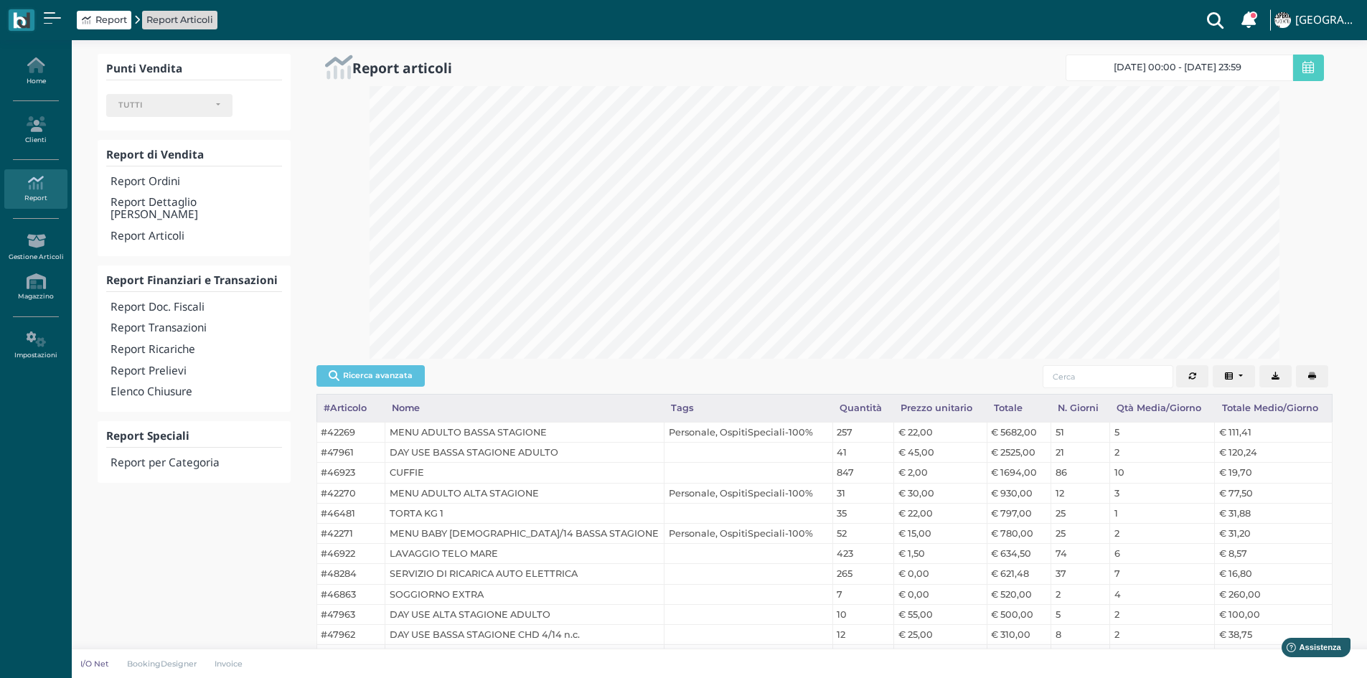
scroll to position [0, 0]
